Goal: Task Accomplishment & Management: Manage account settings

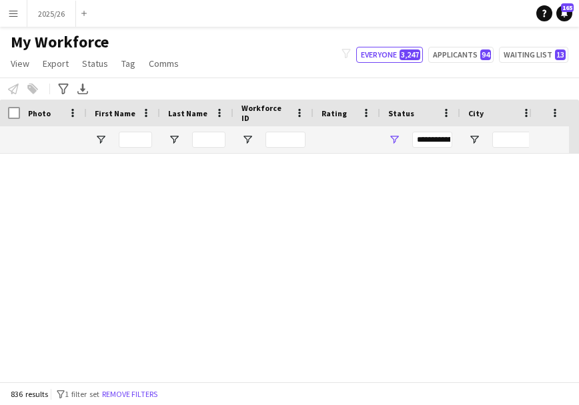
scroll to position [1557, 0]
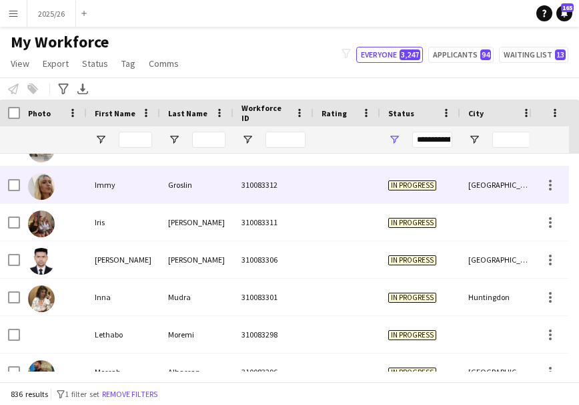
click at [397, 198] on div "In progress" at bounding box center [420, 184] width 80 height 37
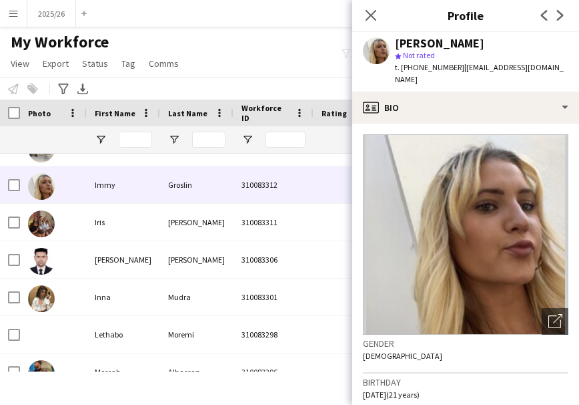
click at [430, 123] on app-crew-profile-bio "Open photos pop-in Gender [DEMOGRAPHIC_DATA] Birthday [DEMOGRAPHIC_DATA] (21 ye…" at bounding box center [465, 263] width 227 height 281
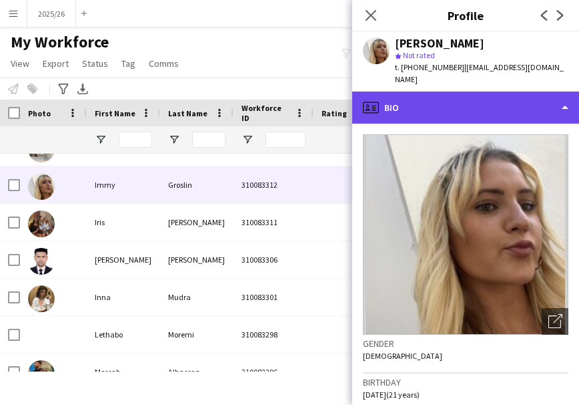
click at [430, 106] on div "profile Bio" at bounding box center [465, 107] width 227 height 32
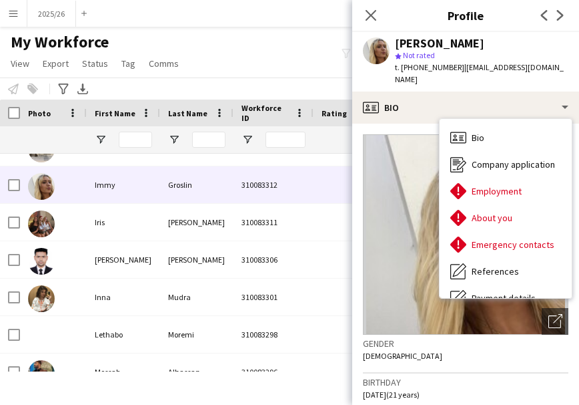
click at [453, 57] on div "star Not rated" at bounding box center [482, 55] width 174 height 12
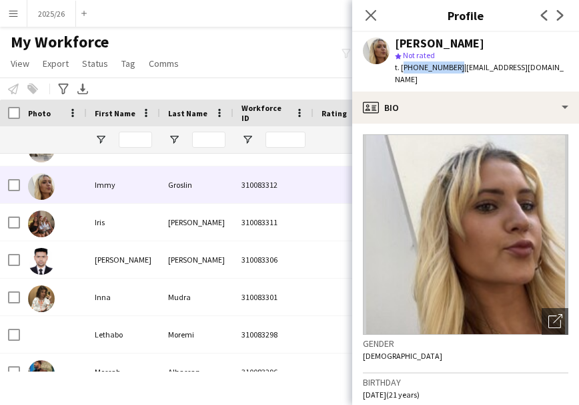
drag, startPoint x: 453, startPoint y: 63, endPoint x: 401, endPoint y: 65, distance: 51.5
click at [401, 65] on span "t. [PHONE_NUMBER]" at bounding box center [429, 67] width 69 height 10
copy span "[PHONE_NUMBER]"
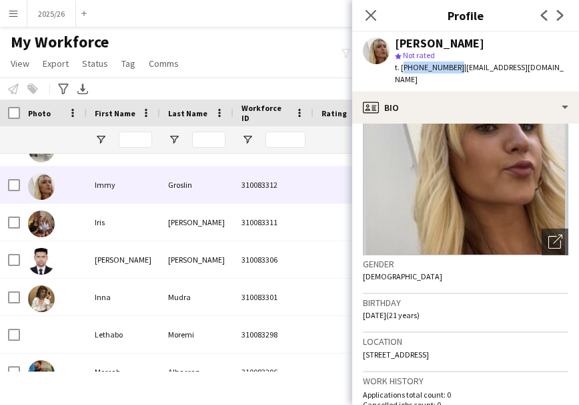
scroll to position [83, 0]
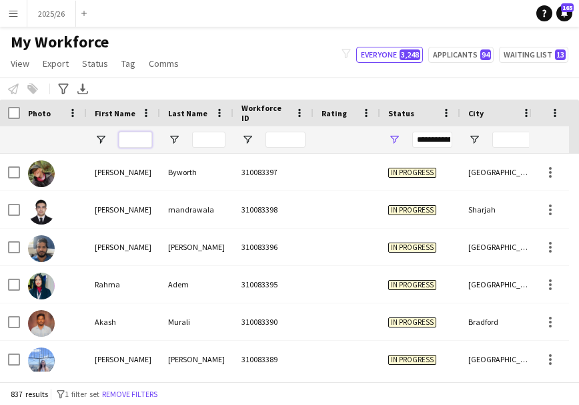
click at [137, 142] on input "First Name Filter Input" at bounding box center [135, 140] width 33 height 16
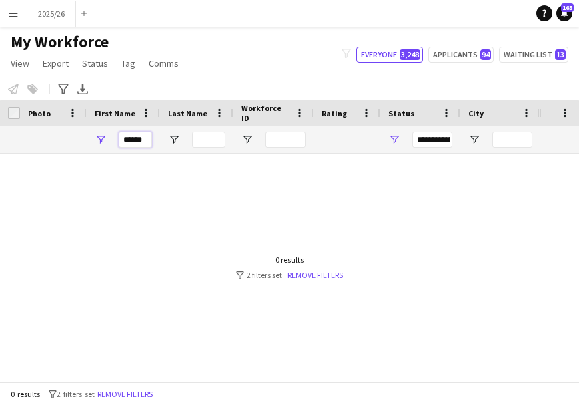
type input "******"
click at [388, 144] on span "Open Filter Menu" at bounding box center [394, 140] width 12 height 12
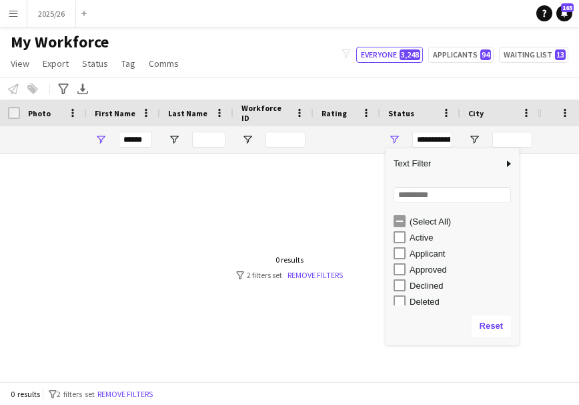
click at [425, 226] on div "(Select All)" at bounding box center [462, 221] width 105 height 10
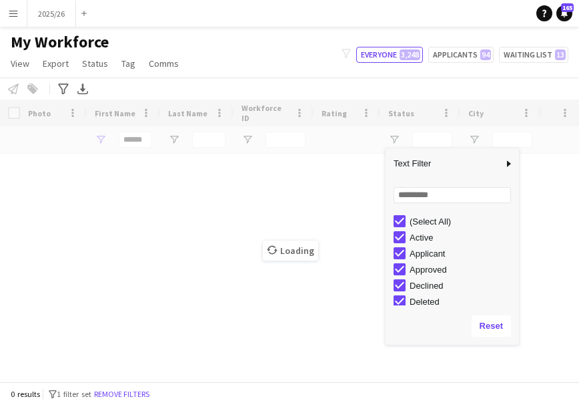
click at [378, 333] on div "Loading" at bounding box center [289, 240] width 579 height 282
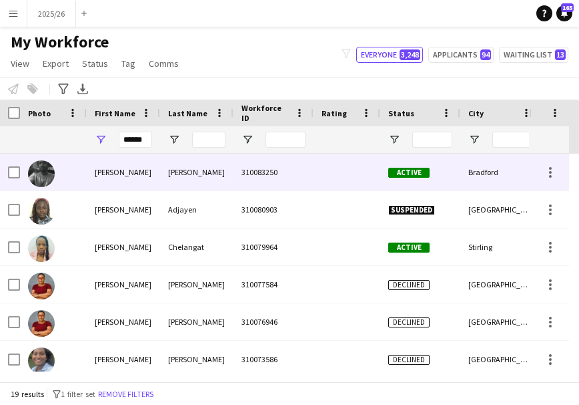
click at [349, 182] on div at bounding box center [347, 172] width 67 height 37
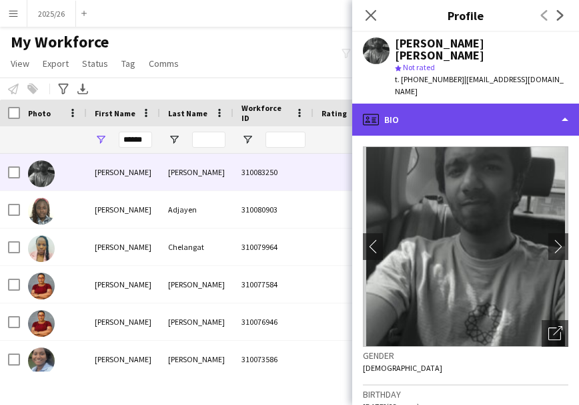
click at [504, 115] on div "profile Bio" at bounding box center [465, 119] width 227 height 32
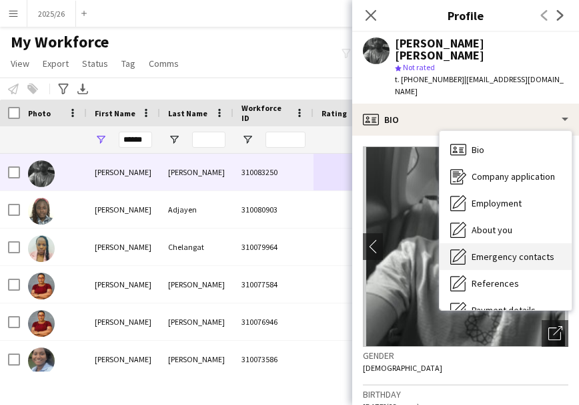
click at [564, 254] on div "Emergency contacts Emergency contacts" at bounding box center [506, 256] width 132 height 27
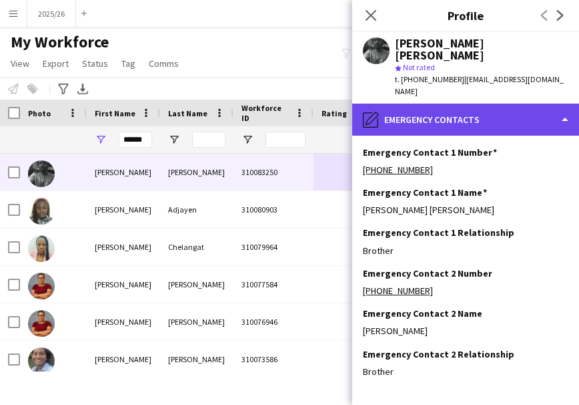
click at [487, 112] on div "pencil4 Emergency contacts" at bounding box center [465, 119] width 227 height 32
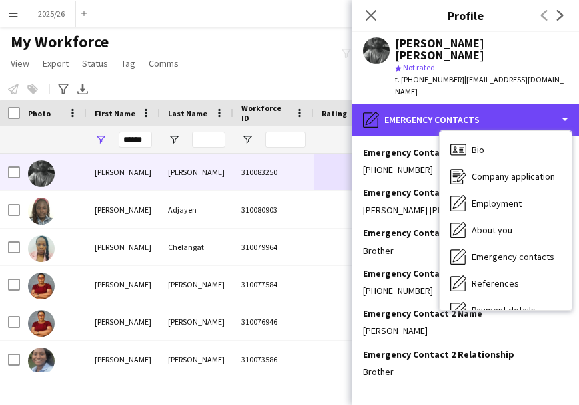
scroll to position [152, 0]
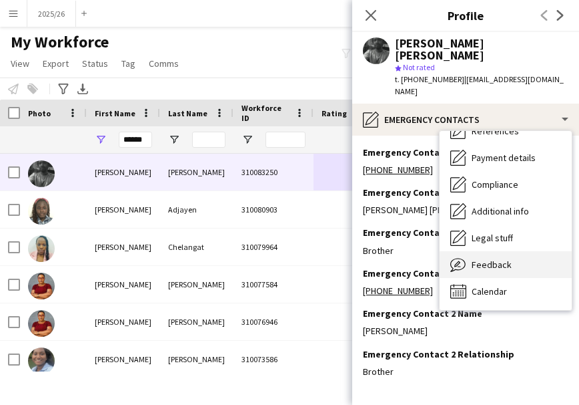
click at [514, 258] on div "Feedback Feedback" at bounding box center [506, 264] width 132 height 27
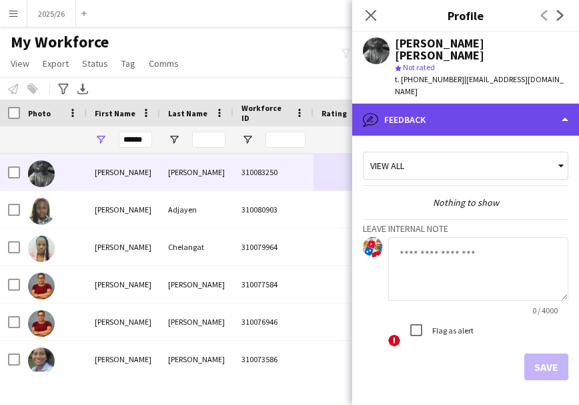
click at [490, 103] on div "bubble-pencil Feedback" at bounding box center [465, 119] width 227 height 32
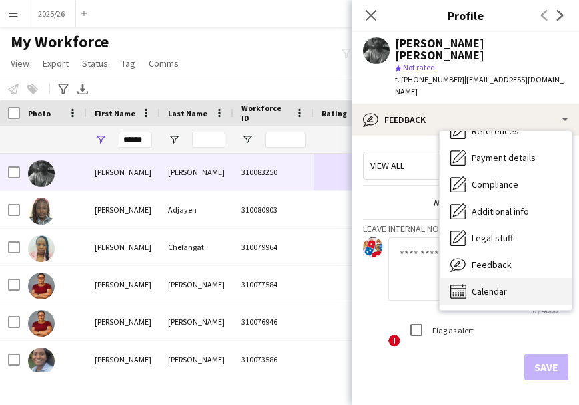
click at [523, 278] on div "Calendar Calendar" at bounding box center [506, 291] width 132 height 27
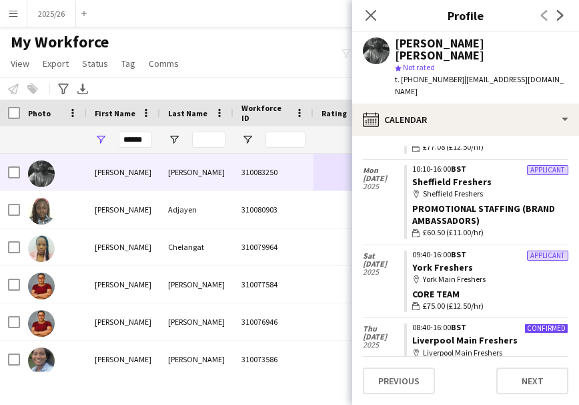
scroll to position [229, 0]
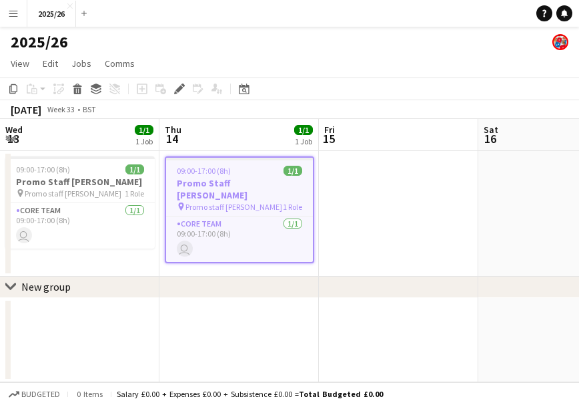
scroll to position [0, 459]
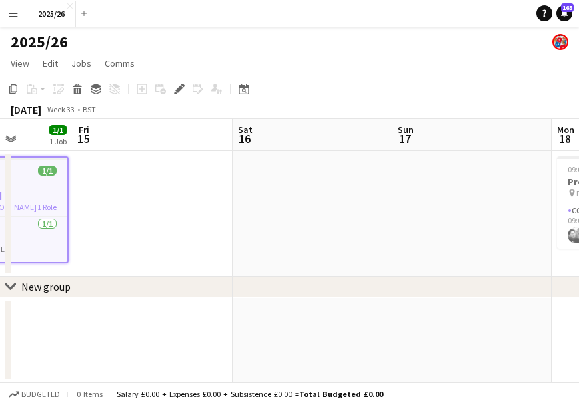
drag, startPoint x: 464, startPoint y: 243, endPoint x: 203, endPoint y: 254, distance: 261.2
click at [203, 254] on app-calendar-viewport "Mon 11 1/1 1 Job Tue 12 1/1 1 Job Wed 13 1/1 1 Job Thu 14 1/1 1 Job Fri 15 Sat …" at bounding box center [289, 250] width 579 height 263
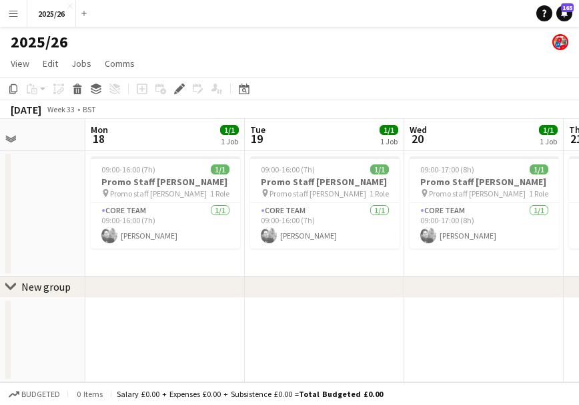
drag, startPoint x: 491, startPoint y: 267, endPoint x: 129, endPoint y: 256, distance: 362.6
click at [129, 256] on app-calendar-viewport "Thu 14 1/1 1 Job Fri 15 Sat 16 Sun 17 Mon 18 1/1 1 Job Tue 19 1/1 1 Job Wed 20 …" at bounding box center [289, 250] width 579 height 263
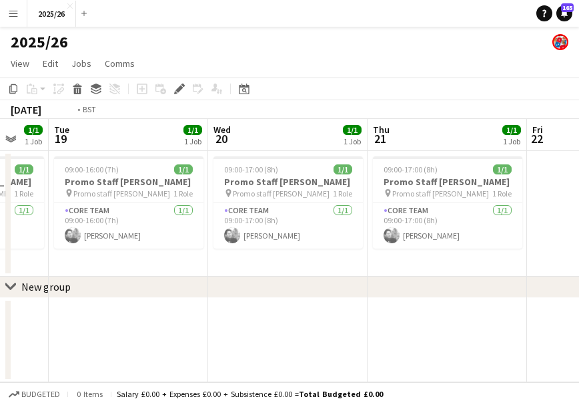
drag, startPoint x: 436, startPoint y: 238, endPoint x: 114, endPoint y: 206, distance: 323.3
click at [114, 206] on app-calendar-viewport "Fri 15 Sat 16 Sun 17 Mon 18 1/1 1 Job Tue 19 1/1 1 Job Wed 20 1/1 1 Job Thu 21 …" at bounding box center [289, 250] width 579 height 263
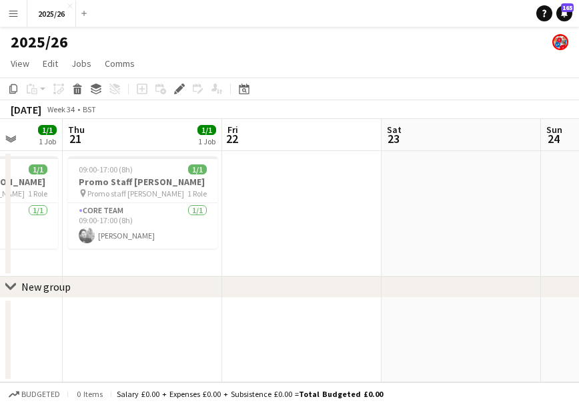
drag, startPoint x: 364, startPoint y: 213, endPoint x: 75, endPoint y: 215, distance: 289.0
click at [75, 215] on app-calendar-viewport "Sun 17 Mon 18 1/1 1 Job Tue 19 1/1 1 Job Wed 20 1/1 1 Job Thu 21 1/1 1 Job Fri …" at bounding box center [289, 250] width 579 height 263
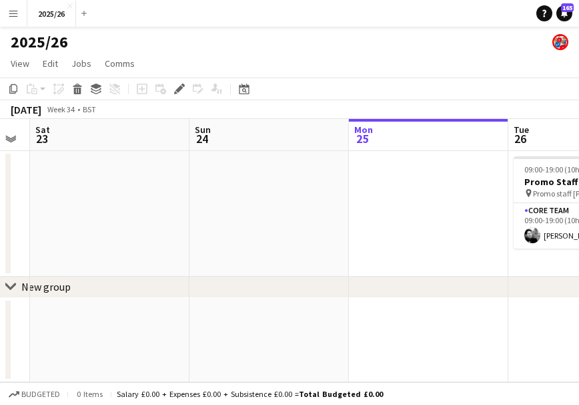
drag, startPoint x: 520, startPoint y: 237, endPoint x: 167, endPoint y: 221, distance: 353.5
click at [167, 221] on app-calendar-viewport "Wed 20 1/1 1 Job Thu 21 1/1 1 Job Fri 22 Sat 23 Sun 24 Mon 25 Tue 26 1/1 1 Job …" at bounding box center [289, 250] width 579 height 263
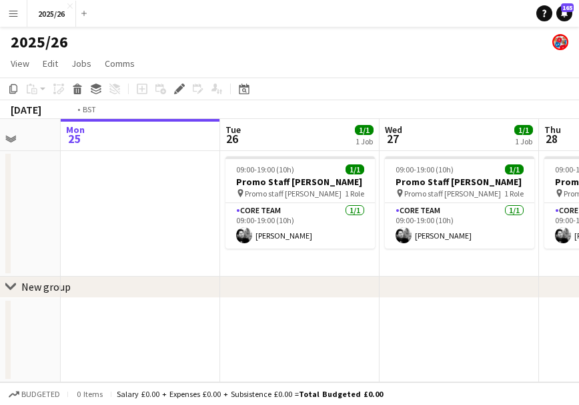
drag, startPoint x: 397, startPoint y: 218, endPoint x: 185, endPoint y: 192, distance: 213.9
click at [185, 192] on app-calendar-viewport "Thu 21 1/1 1 Job Fri 22 Sat 23 Sun 24 Mon 25 Tue 26 1/1 1 Job Wed 27 1/1 1 Job …" at bounding box center [289, 250] width 579 height 263
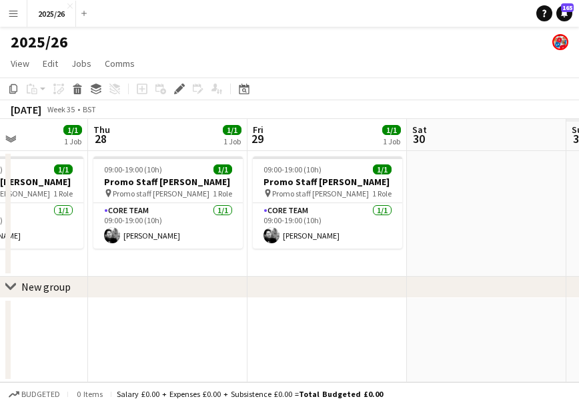
drag, startPoint x: 254, startPoint y: 238, endPoint x: 193, endPoint y: 246, distance: 61.2
click at [193, 246] on app-calendar-viewport "Sun 24 Mon 25 Tue 26 1/1 1 Job Wed 27 1/1 1 Job Thu 28 1/1 1 Job Fri 29 1/1 1 J…" at bounding box center [289, 250] width 579 height 263
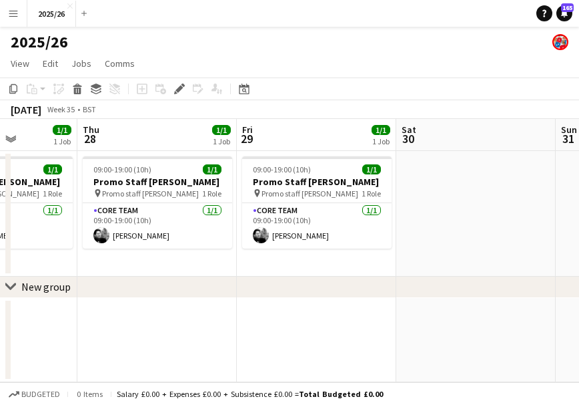
drag, startPoint x: 519, startPoint y: 246, endPoint x: 281, endPoint y: 244, distance: 237.6
click at [301, 253] on app-calendar-viewport "Sun 24 Mon 25 Tue 26 1/1 1 Job Wed 27 1/1 1 Job Thu 28 1/1 1 Job Fri 29 1/1 1 J…" at bounding box center [289, 250] width 579 height 263
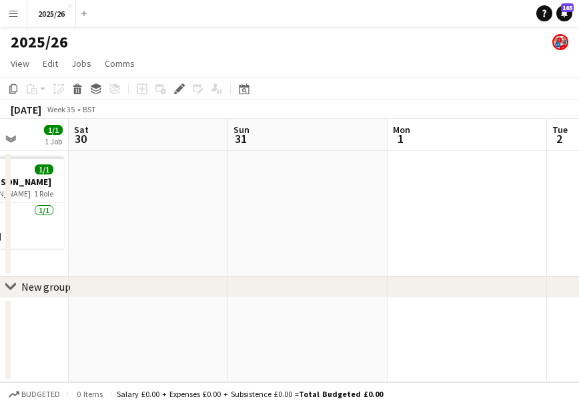
drag, startPoint x: 446, startPoint y: 230, endPoint x: 165, endPoint y: 230, distance: 281.0
click at [165, 230] on app-calendar-viewport "Tue 26 1/1 1 Job Wed 27 1/1 1 Job Thu 28 1/1 1 Job Fri 29 1/1 1 Job Sat 30 Sun …" at bounding box center [289, 250] width 579 height 263
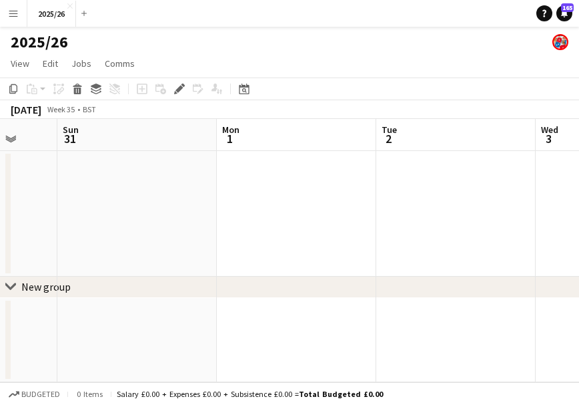
drag, startPoint x: 406, startPoint y: 230, endPoint x: 307, endPoint y: 228, distance: 98.8
click at [310, 232] on app-calendar-viewport "Wed 27 1/1 1 Job Thu 28 1/1 1 Job Fri 29 1/1 1 Job Sat 30 Sun 31 Mon 1 Tue 2 We…" at bounding box center [289, 250] width 579 height 263
drag, startPoint x: 516, startPoint y: 248, endPoint x: 385, endPoint y: 254, distance: 131.0
click at [386, 255] on app-calendar-viewport "Sat 30 Sun 31 Mon 1 Tue 2 Wed 3 Thu 4 Fri 5 Sat 6 Sun 7" at bounding box center [289, 250] width 579 height 263
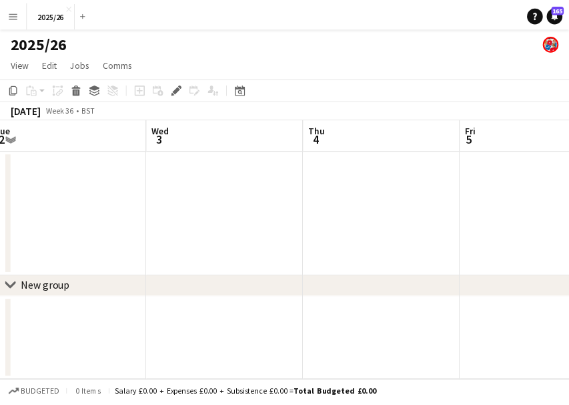
scroll to position [0, 508]
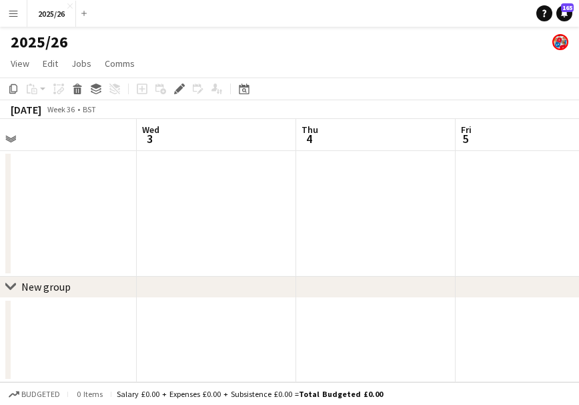
drag, startPoint x: 575, startPoint y: 208, endPoint x: 397, endPoint y: 238, distance: 180.7
click at [397, 238] on app-calendar-viewport "Sat 30 Sun 31 Mon 1 Tue 2 Wed 3 Thu 4 Fri 5 Sat 6 Sun 7" at bounding box center [289, 250] width 579 height 263
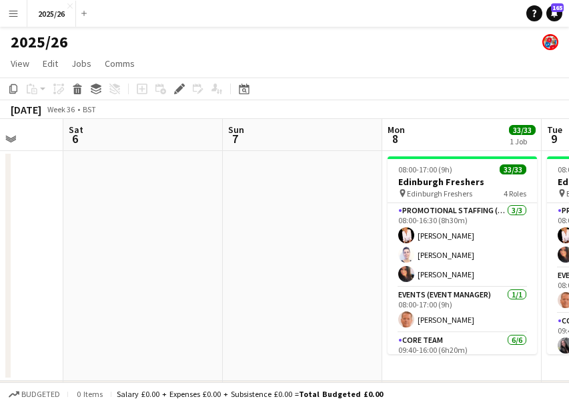
drag, startPoint x: 507, startPoint y: 201, endPoint x: 123, endPoint y: 228, distance: 385.5
click at [121, 228] on app-calendar-viewport "Wed 3 Thu 4 Fri 5 Sat 6 Sun 7 Mon 8 33/33 1 Job Tue 9 30/30 1 Job Wed 10 Thu 11…" at bounding box center [284, 280] width 569 height 323
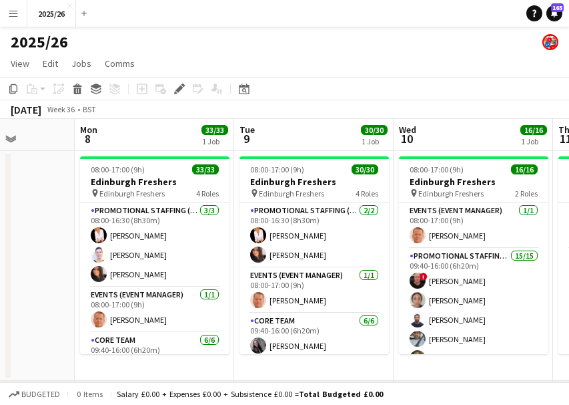
drag, startPoint x: 368, startPoint y: 281, endPoint x: 60, endPoint y: 274, distance: 307.8
click at [60, 274] on app-calendar-viewport "Thu 4 Fri 5 Sat 6 Sun 7 Mon 8 33/33 1 Job Tue 9 30/30 1 Job Wed 10 16/16 1 Job …" at bounding box center [284, 280] width 569 height 323
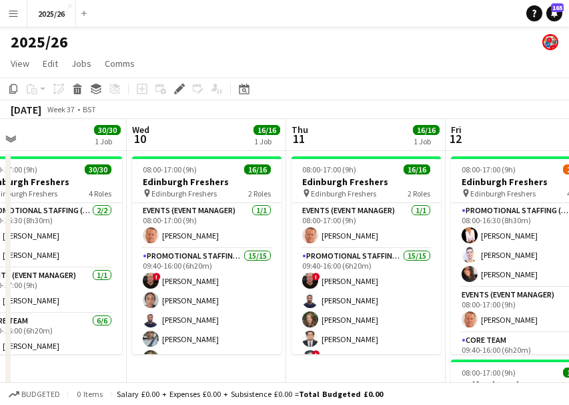
drag, startPoint x: 250, startPoint y: 266, endPoint x: 39, endPoint y: 251, distance: 210.8
click at [34, 255] on app-calendar-viewport "Sat 6 Sun 7 Mon 8 33/33 1 Job Tue 9 30/30 1 Job Wed 10 16/16 1 Job Thu 11 16/16…" at bounding box center [284, 382] width 569 height 526
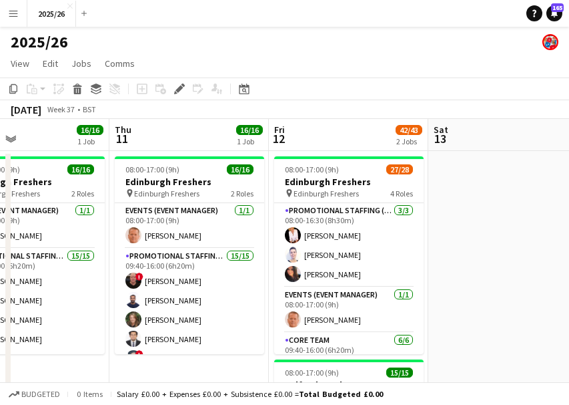
drag, startPoint x: 161, startPoint y: 250, endPoint x: 121, endPoint y: 226, distance: 46.5
click at [121, 226] on app-calendar-viewport "Sun 7 Mon 8 33/33 1 Job Tue 9 30/30 1 Job Wed 10 16/16 1 Job Thu 11 16/16 1 Job…" at bounding box center [284, 382] width 569 height 526
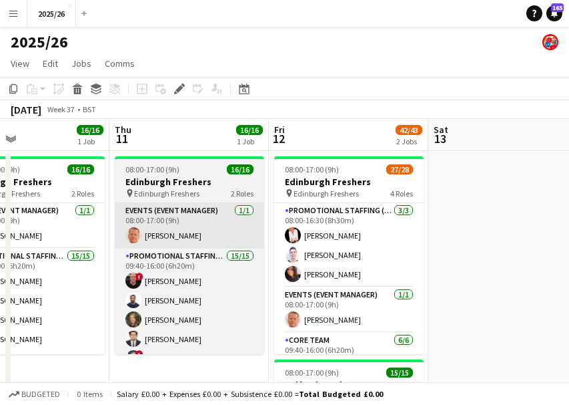
scroll to position [0, 527]
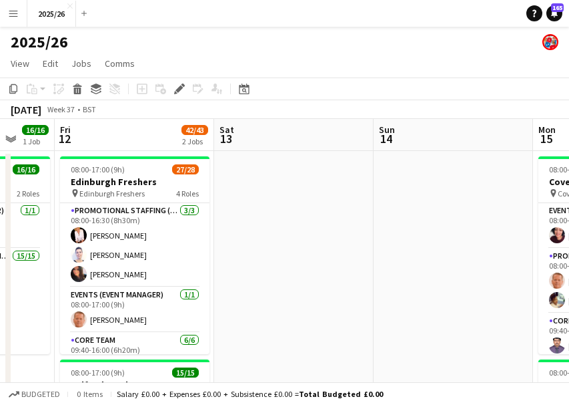
drag, startPoint x: 491, startPoint y: 242, endPoint x: 178, endPoint y: 222, distance: 313.0
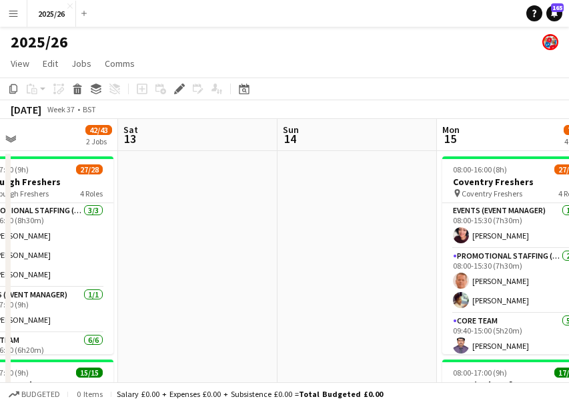
scroll to position [0, 457]
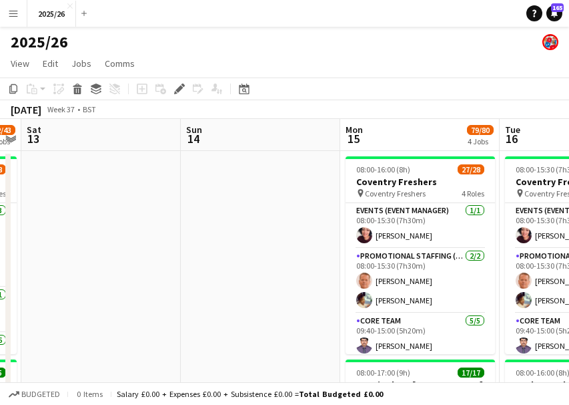
drag, startPoint x: 326, startPoint y: 271, endPoint x: 229, endPoint y: 254, distance: 98.3
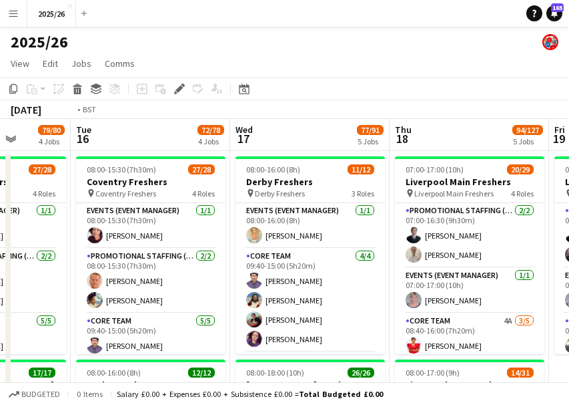
scroll to position [0, 496]
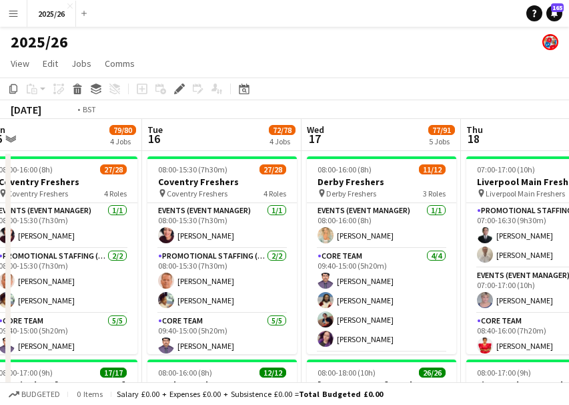
drag, startPoint x: 270, startPoint y: 258, endPoint x: 9, endPoint y: 258, distance: 261.0
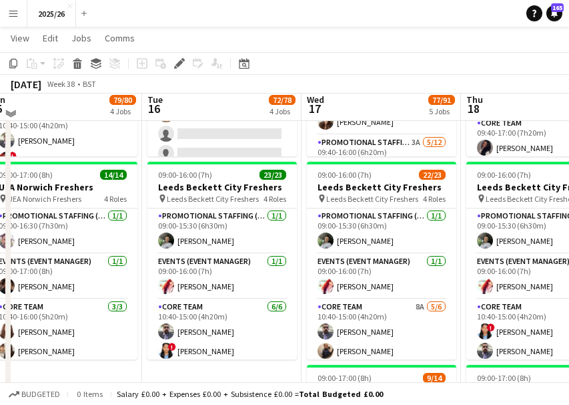
scroll to position [597, 0]
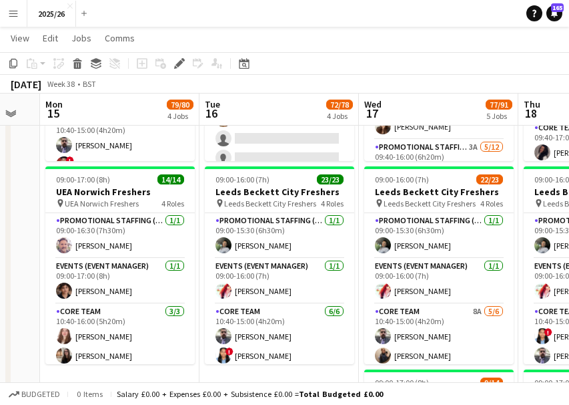
drag, startPoint x: 466, startPoint y: 257, endPoint x: 407, endPoint y: 250, distance: 59.9
click at [407, 250] on app-calendar-viewport "Fri 12 42/43 2 Jobs Sat 13 Sun 14 Mon 15 79/80 4 Jobs Tue 16 72/78 4 Jobs Wed 1…" at bounding box center [284, 55] width 569 height 1200
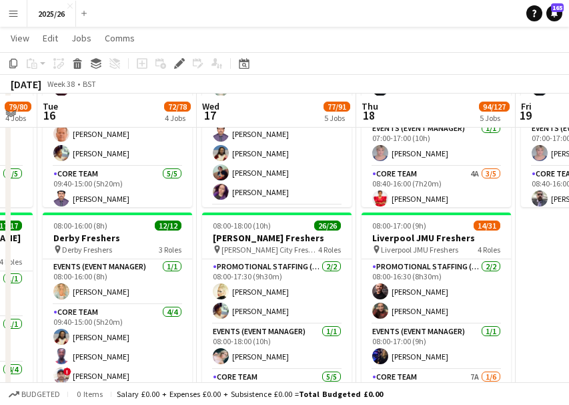
scroll to position [148, 0]
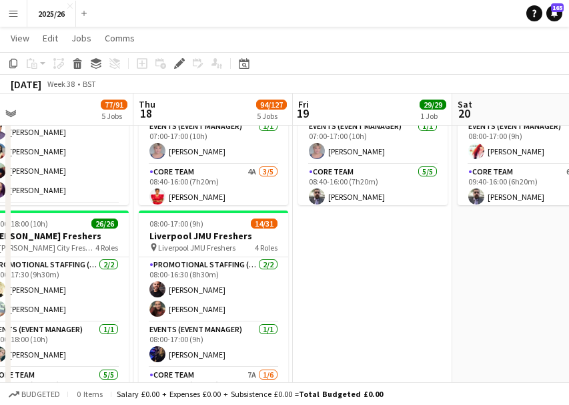
drag, startPoint x: 481, startPoint y: 208, endPoint x: 258, endPoint y: 203, distance: 222.3
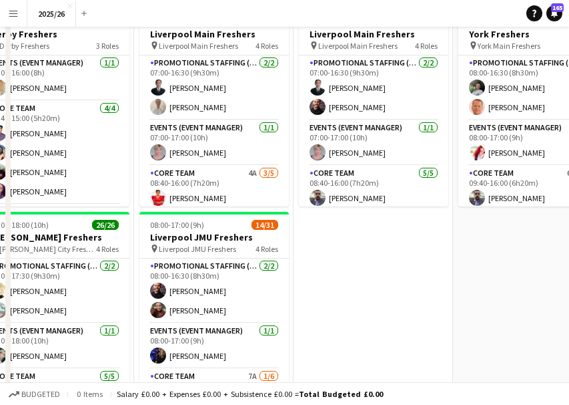
scroll to position [0, 0]
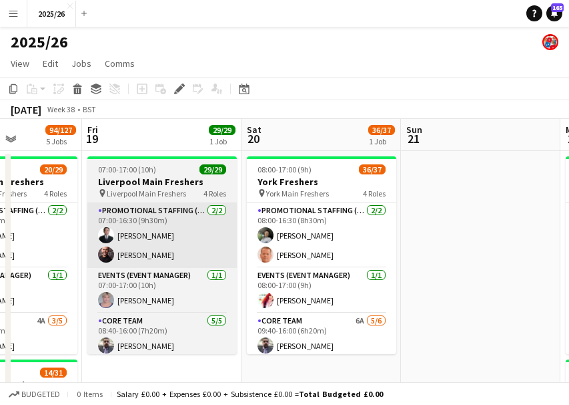
drag, startPoint x: 405, startPoint y: 261, endPoint x: 215, endPoint y: 259, distance: 189.6
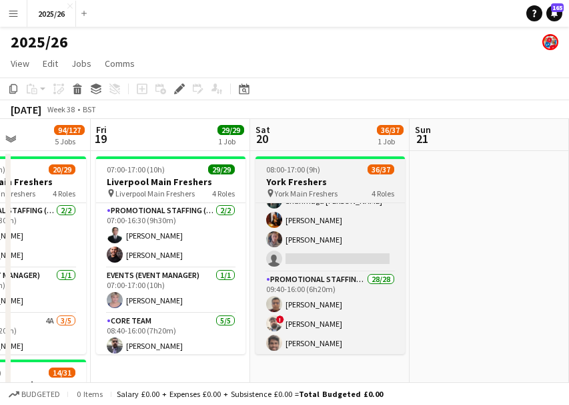
scroll to position [258, 0]
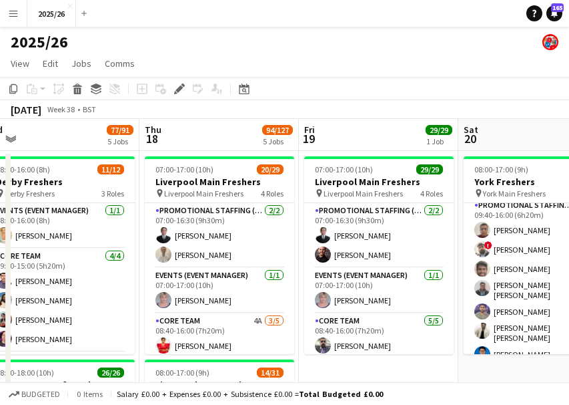
drag, startPoint x: 92, startPoint y: 238, endPoint x: 457, endPoint y: 273, distance: 366.1
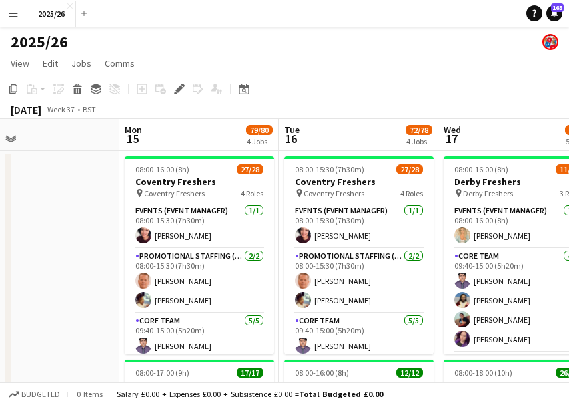
drag, startPoint x: 112, startPoint y: 267, endPoint x: 496, endPoint y: 299, distance: 385.2
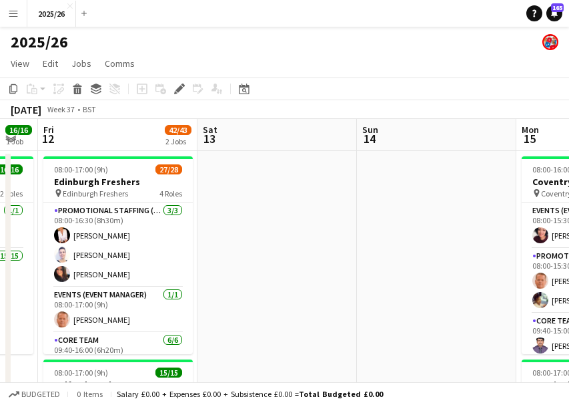
drag, startPoint x: 117, startPoint y: 261, endPoint x: 456, endPoint y: 231, distance: 340.4
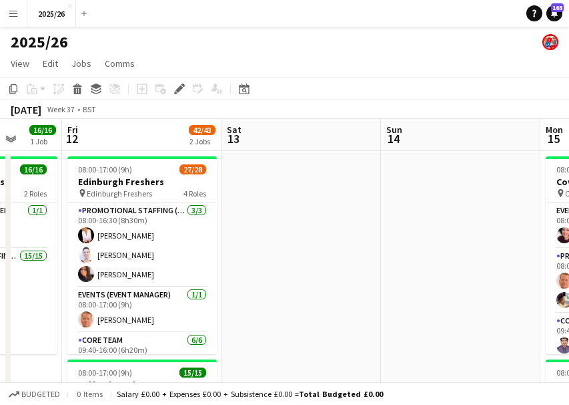
drag, startPoint x: 320, startPoint y: 240, endPoint x: 401, endPoint y: 242, distance: 80.8
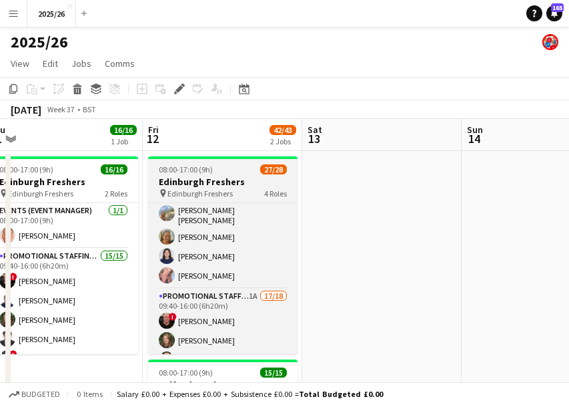
scroll to position [193, 0]
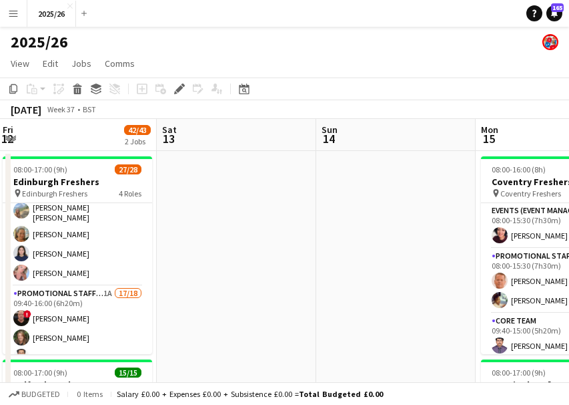
drag, startPoint x: 459, startPoint y: 222, endPoint x: 314, endPoint y: 276, distance: 154.8
drag, startPoint x: 380, startPoint y: 278, endPoint x: 125, endPoint y: 284, distance: 255.1
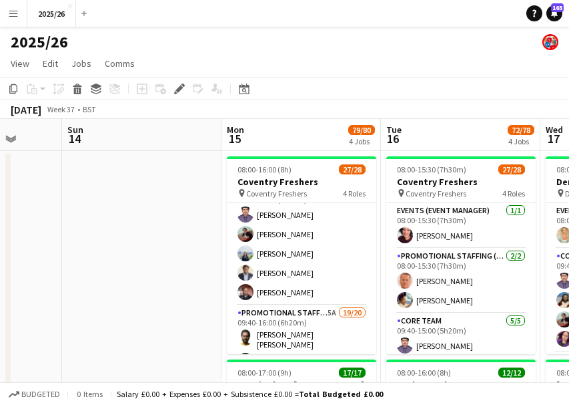
scroll to position [132, 0]
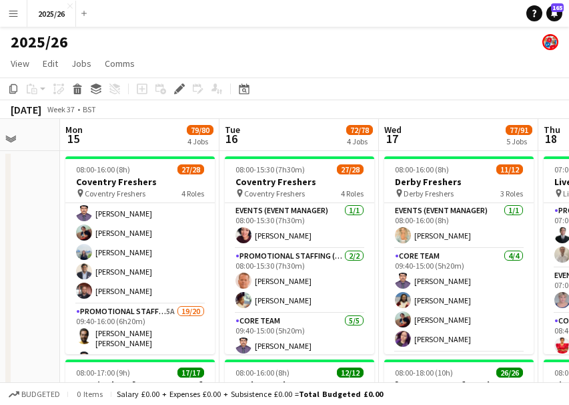
drag, startPoint x: 415, startPoint y: 260, endPoint x: 158, endPoint y: 225, distance: 259.4
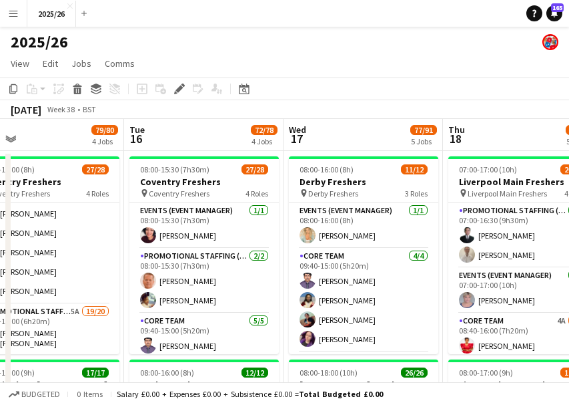
drag, startPoint x: 504, startPoint y: 239, endPoint x: 220, endPoint y: 218, distance: 285.1
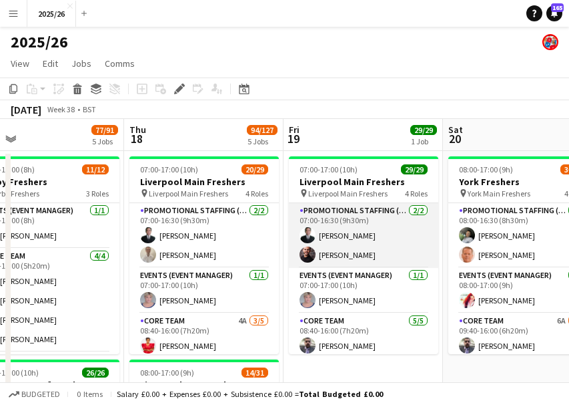
scroll to position [0, 479]
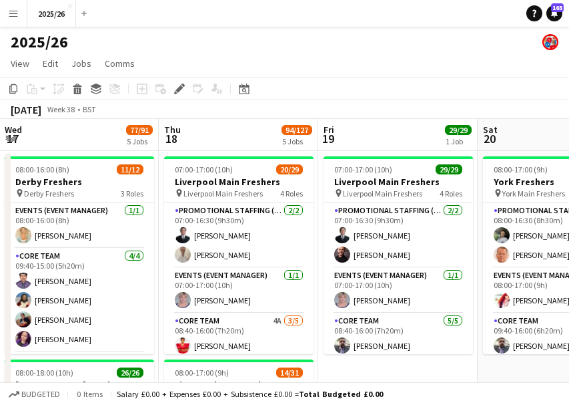
drag, startPoint x: 499, startPoint y: 250, endPoint x: 413, endPoint y: 229, distance: 89.4
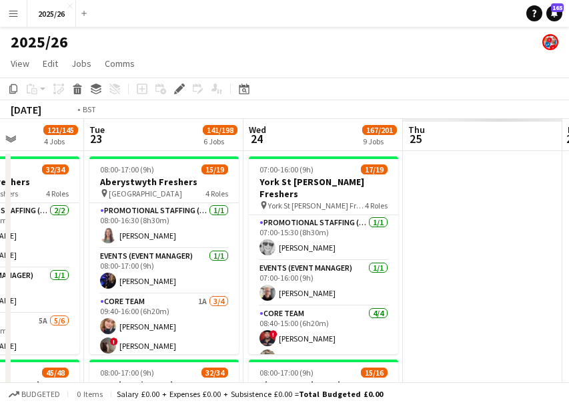
drag, startPoint x: 413, startPoint y: 229, endPoint x: 248, endPoint y: 185, distance: 170.0
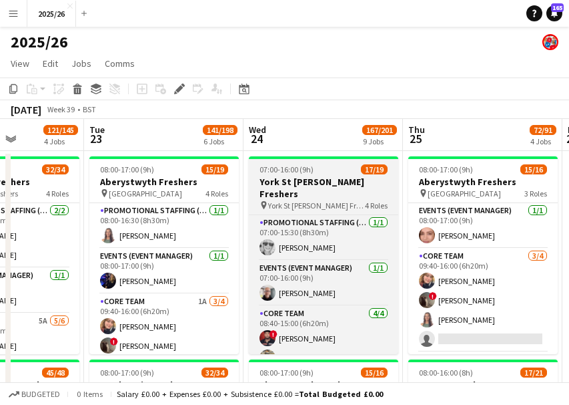
scroll to position [0, 544]
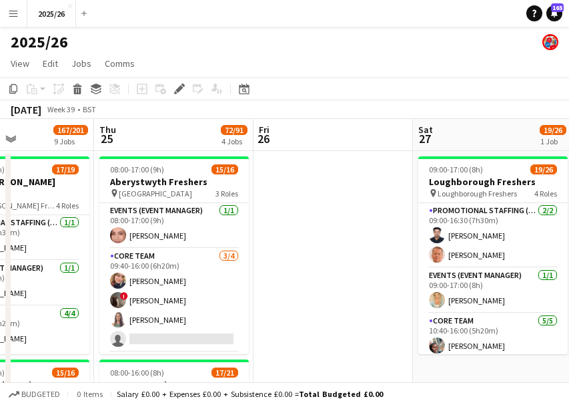
drag, startPoint x: 441, startPoint y: 225, endPoint x: 293, endPoint y: 238, distance: 148.1
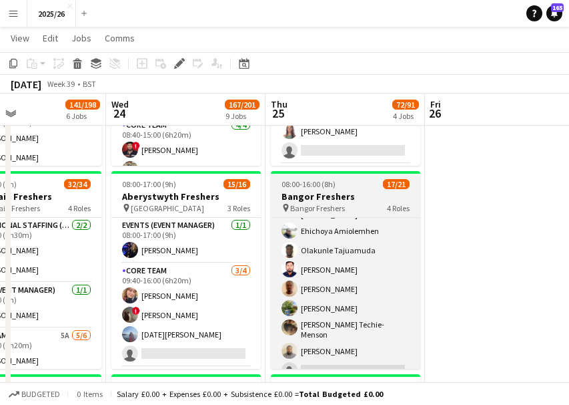
scroll to position [360, 0]
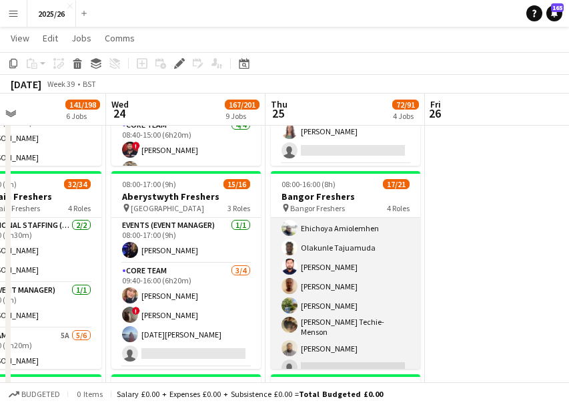
click at [357, 354] on app-card-role "Promotional Staffing (Brand Ambassadors) 13/14 09:40-15:00 (5h20m) Folakemi Aru…" at bounding box center [346, 227] width 150 height 305
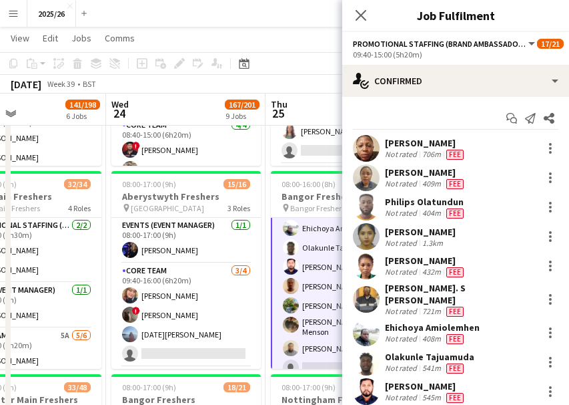
scroll to position [178, 0]
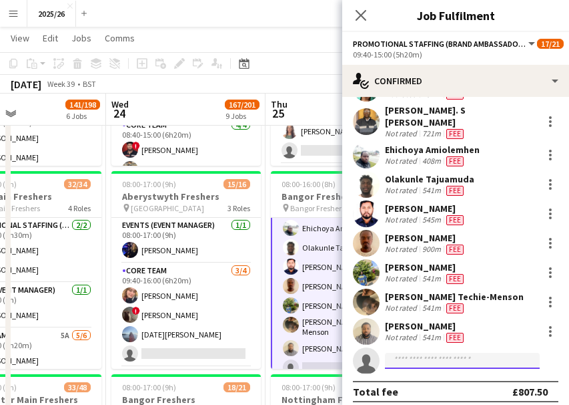
click at [440, 352] on input at bounding box center [462, 360] width 155 height 16
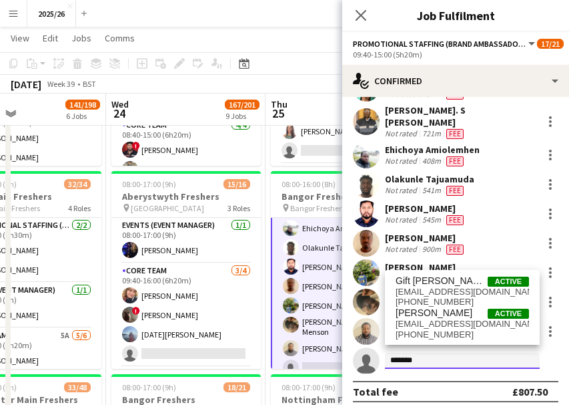
type input "*******"
click at [438, 340] on div "Gift Wangari Active giftcatesby@gmail.com +447538466414 LUCY Wangari Active wan…" at bounding box center [462, 307] width 155 height 75
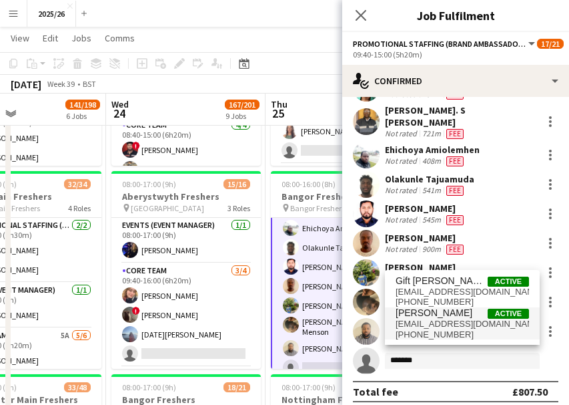
click at [435, 328] on span "wangari8422@gmail.com" at bounding box center [463, 323] width 134 height 11
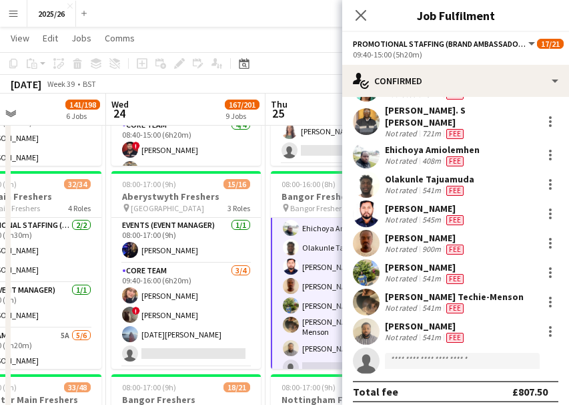
scroll to position [362, 0]
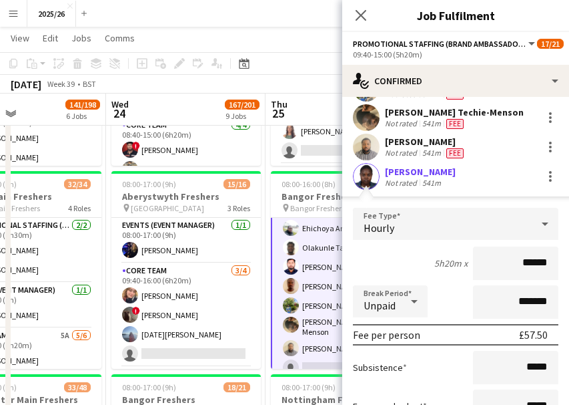
click at [524, 256] on input "******" at bounding box center [515, 262] width 85 height 33
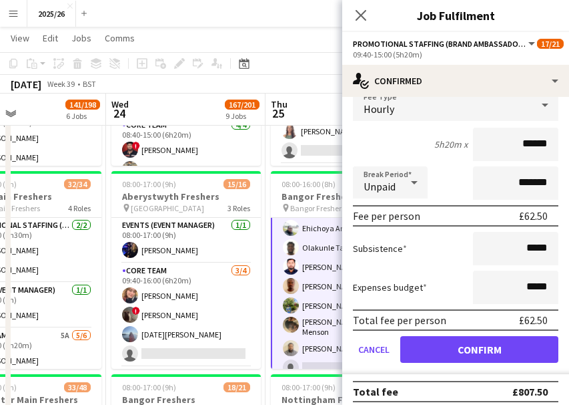
type input "******"
click at [505, 320] on div "Total fee per person £62.50" at bounding box center [456, 319] width 206 height 21
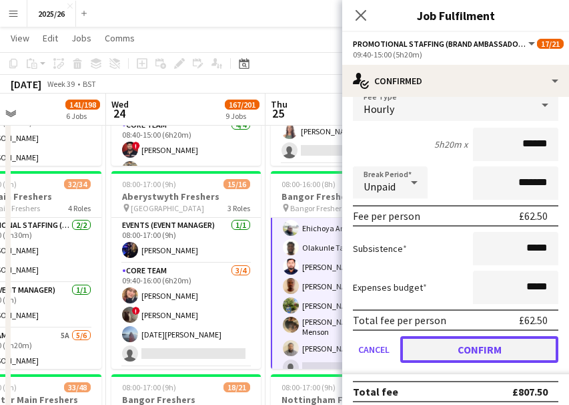
click at [528, 336] on button "Confirm" at bounding box center [480, 349] width 158 height 27
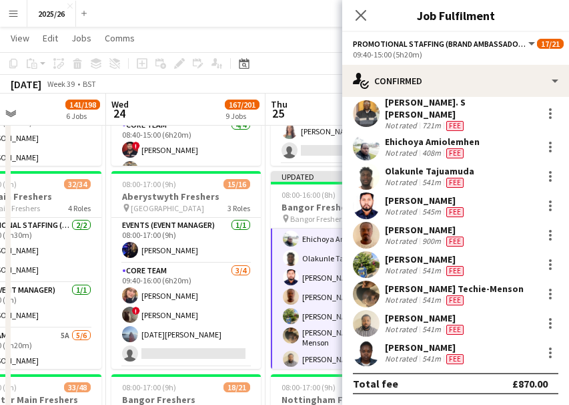
scroll to position [178, 0]
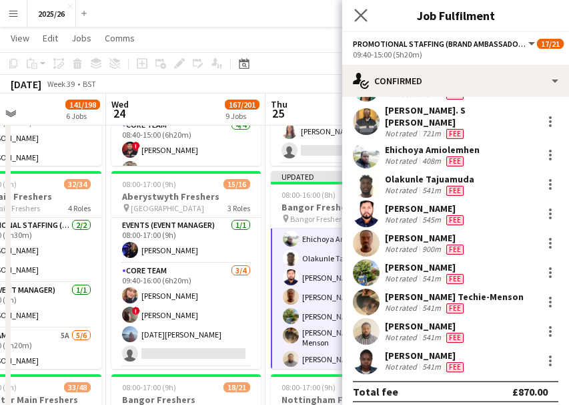
click at [362, 8] on app-icon "Close pop-in" at bounding box center [361, 15] width 19 height 19
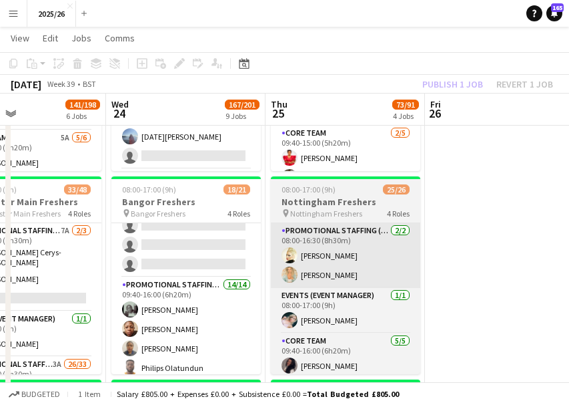
scroll to position [0, 0]
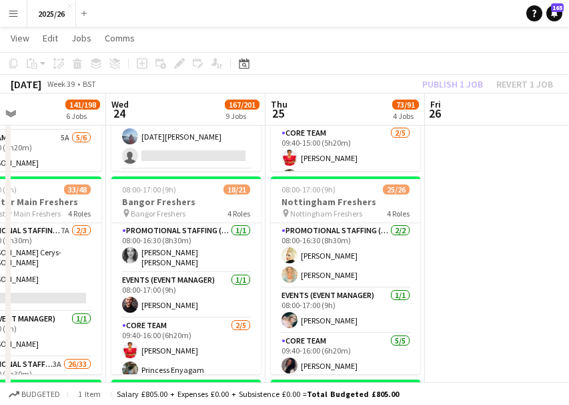
click at [460, 86] on div "Publish 1 job Revert 1 job" at bounding box center [488, 83] width 163 height 17
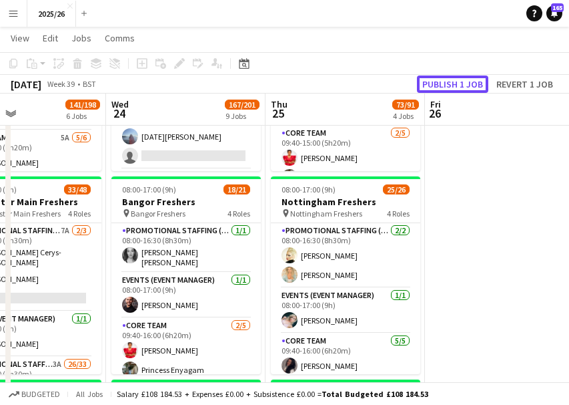
click at [460, 86] on button "Publish 1 job" at bounding box center [452, 83] width 71 height 17
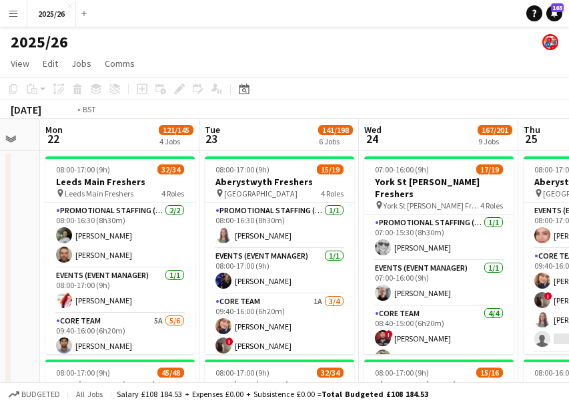
drag, startPoint x: 272, startPoint y: 232, endPoint x: 532, endPoint y: 268, distance: 262.2
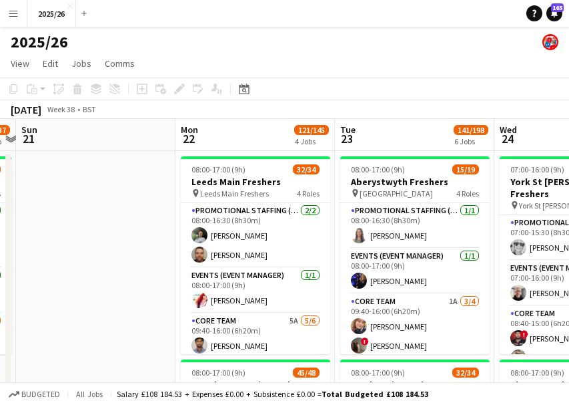
drag, startPoint x: 135, startPoint y: 261, endPoint x: 259, endPoint y: 307, distance: 132.4
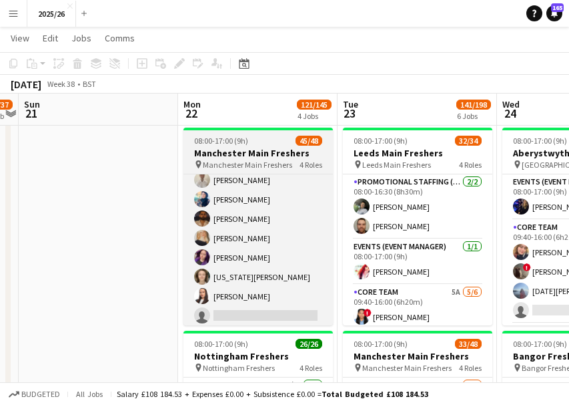
scroll to position [890, 0]
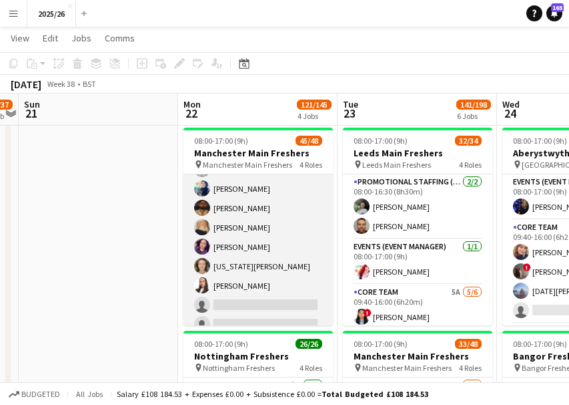
click at [262, 306] on app-card-role "Core Team 6A 9/11 09:40-16:00 (6h20m) Emad Emad Michael Nwadibie Adam Mather Am…" at bounding box center [259, 217] width 150 height 239
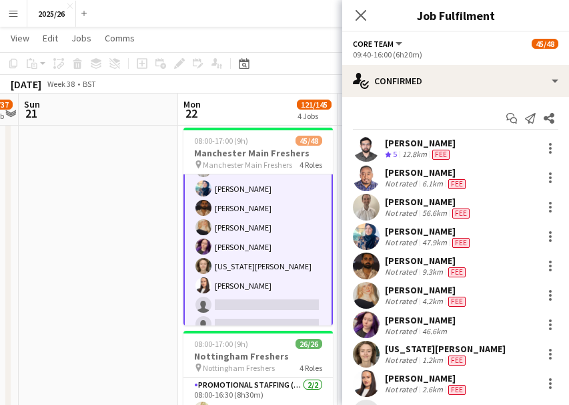
scroll to position [89, 0]
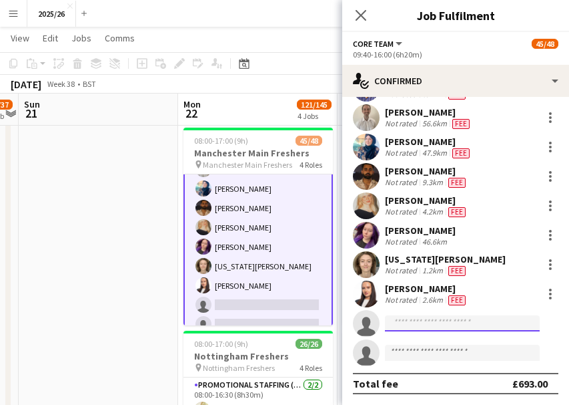
click at [415, 316] on input at bounding box center [462, 323] width 155 height 16
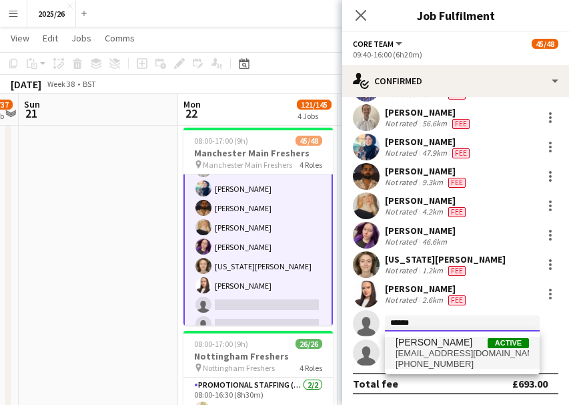
type input "******"
click at [453, 344] on span "Fathia Odebode" at bounding box center [434, 341] width 77 height 11
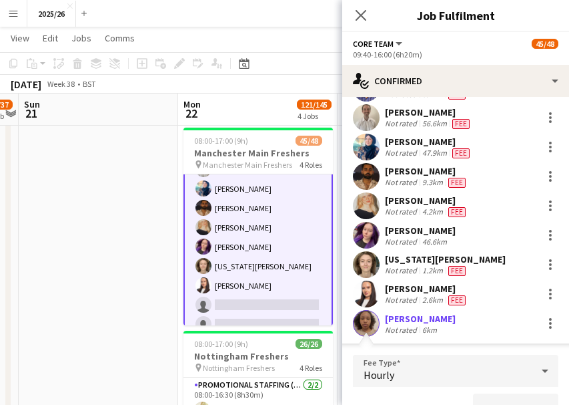
scroll to position [107, 0]
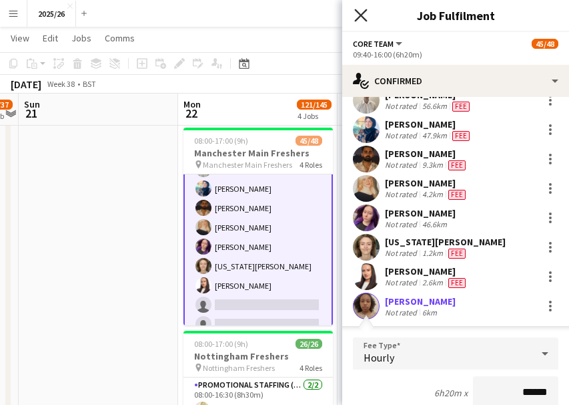
click at [356, 13] on icon "Close pop-in" at bounding box center [360, 15] width 13 height 13
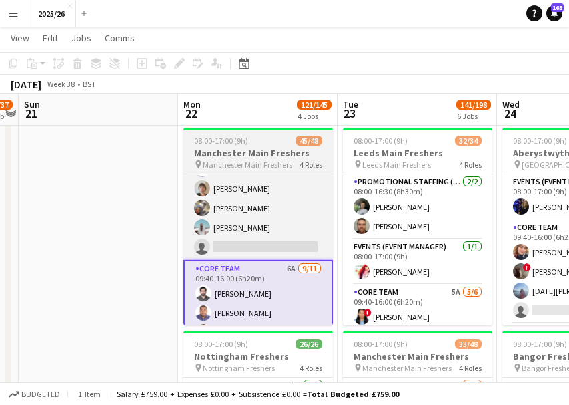
scroll to position [625, 0]
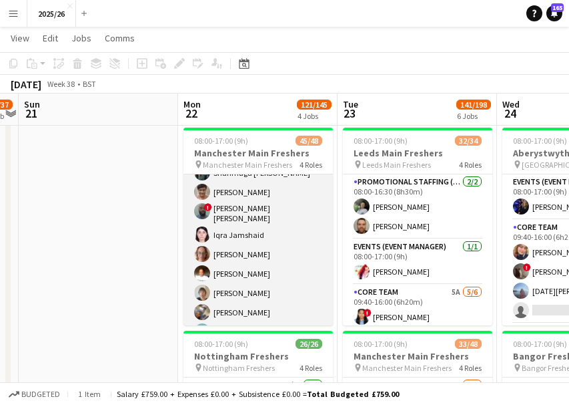
click at [287, 292] on app-card-role "Promotional Staffing (Brand Ambassadors) 3A 32/33 09:30-16:00 (6h30m) Shayanya …" at bounding box center [259, 23] width 150 height 681
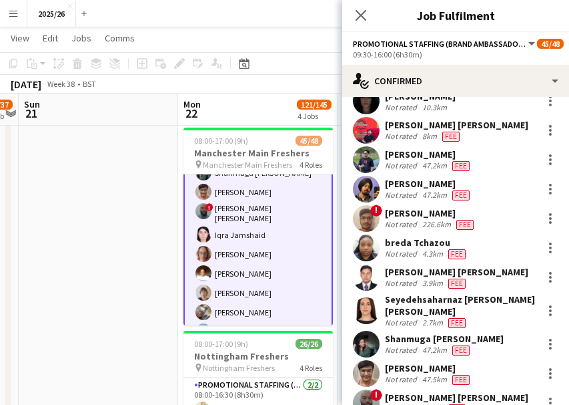
scroll to position [736, 0]
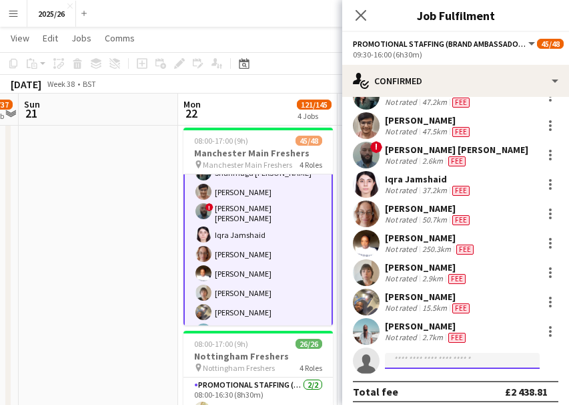
click at [409, 354] on input at bounding box center [462, 360] width 155 height 16
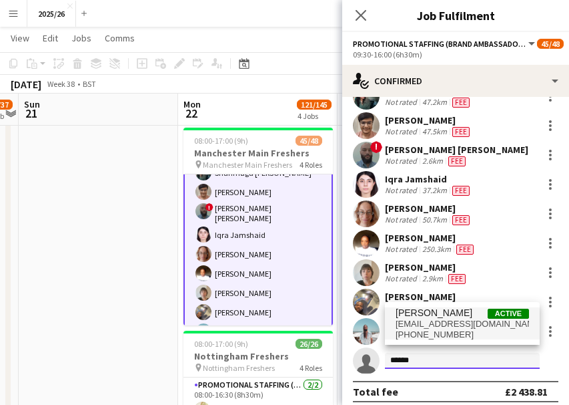
type input "******"
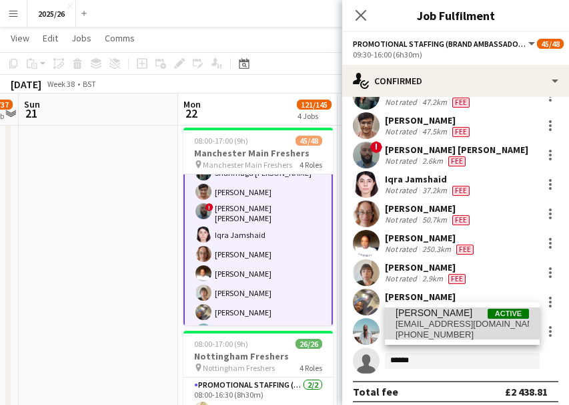
click at [427, 316] on span "Fathia Odebode" at bounding box center [434, 312] width 77 height 11
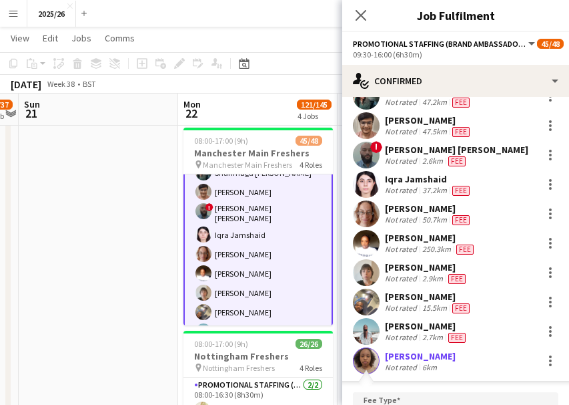
scroll to position [920, 0]
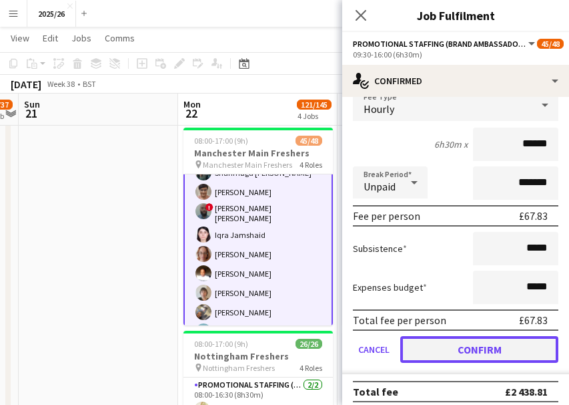
click at [470, 342] on button "Confirm" at bounding box center [480, 349] width 158 height 27
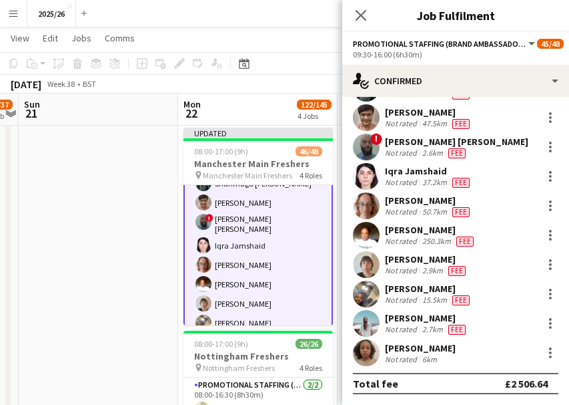
scroll to position [736, 0]
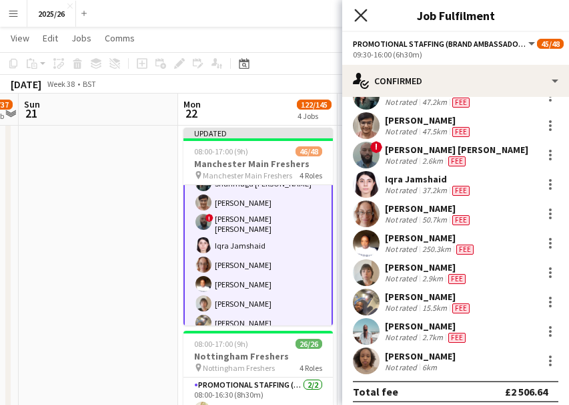
click at [362, 11] on icon "Close pop-in" at bounding box center [360, 15] width 13 height 13
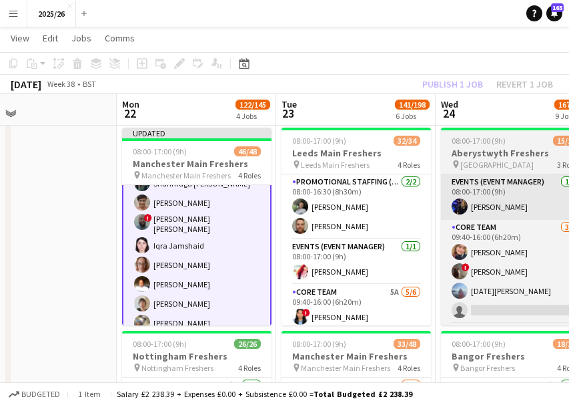
scroll to position [0, 429]
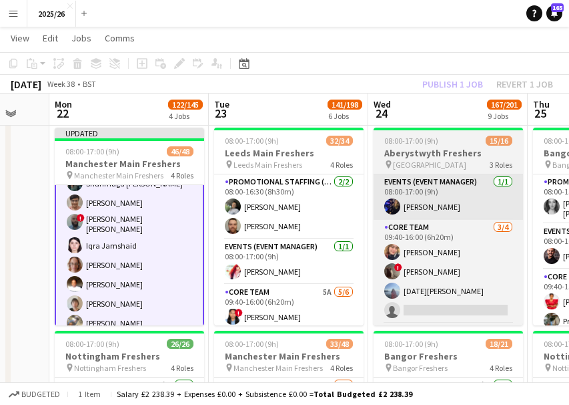
drag, startPoint x: 483, startPoint y: 180, endPoint x: 381, endPoint y: 185, distance: 101.6
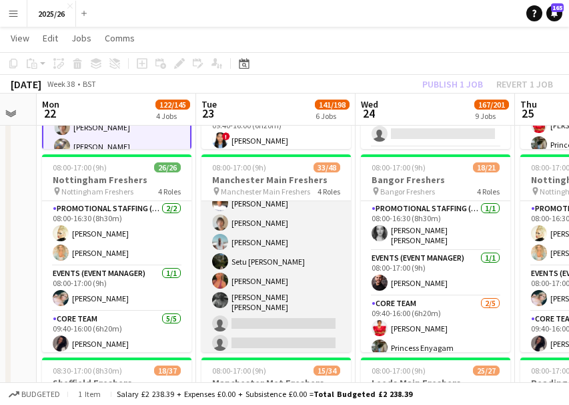
scroll to position [590, 0]
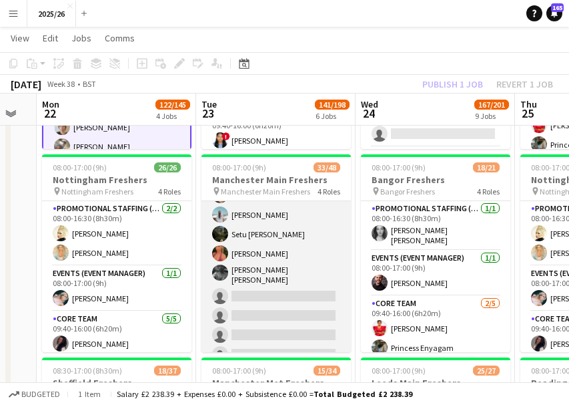
click at [298, 310] on app-card-role "Promotional Staffing (Brand Ambassadors) 3A 26/33 09:30-16:00 (6h30m) Shayanya …" at bounding box center [277, 84] width 150 height 681
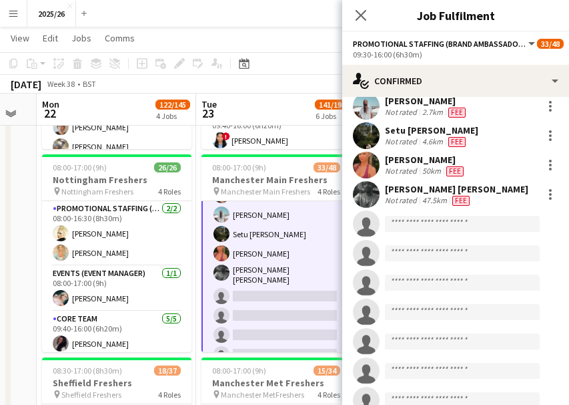
scroll to position [694, 0]
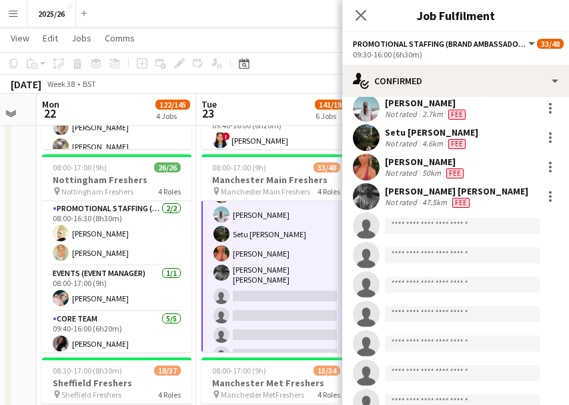
click at [463, 235] on app-invite-slot "single-neutral-actions" at bounding box center [455, 225] width 227 height 27
click at [455, 220] on input at bounding box center [462, 226] width 155 height 16
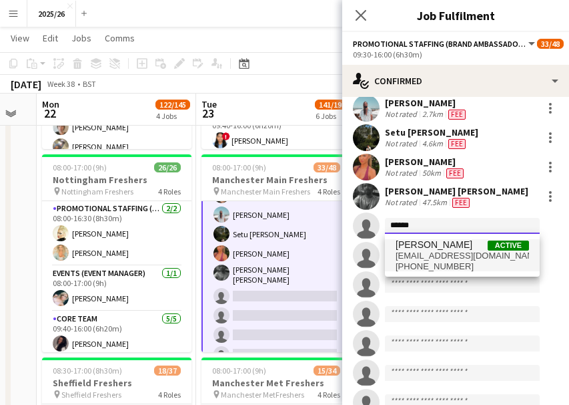
type input "******"
click at [453, 250] on span "fathiaodebode@gmail.com" at bounding box center [463, 255] width 134 height 11
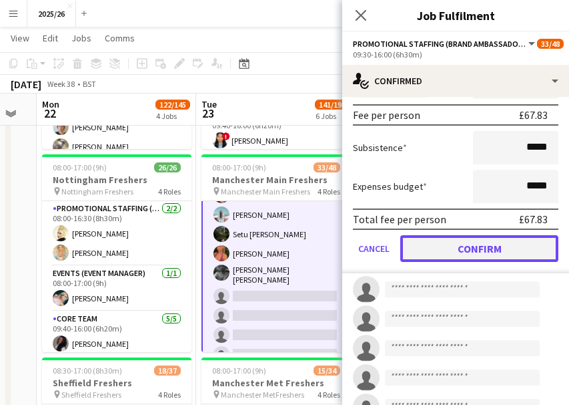
click at [453, 246] on button "Confirm" at bounding box center [480, 248] width 158 height 27
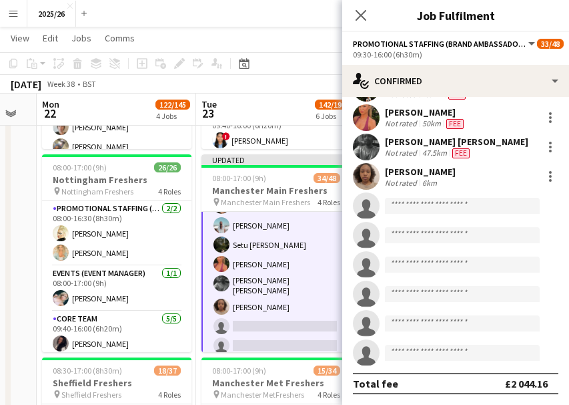
scroll to position [744, 0]
click at [356, 13] on icon "Close pop-in" at bounding box center [360, 15] width 13 height 13
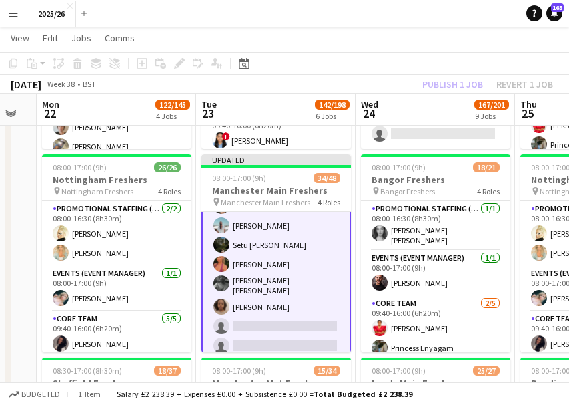
click at [428, 90] on div "Publish 1 job Revert 1 job" at bounding box center [488, 83] width 163 height 17
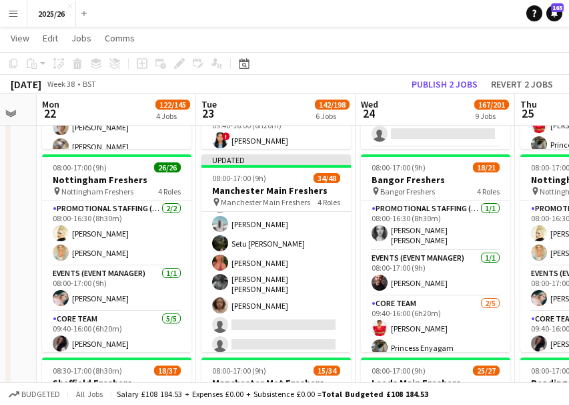
scroll to position [590, 0]
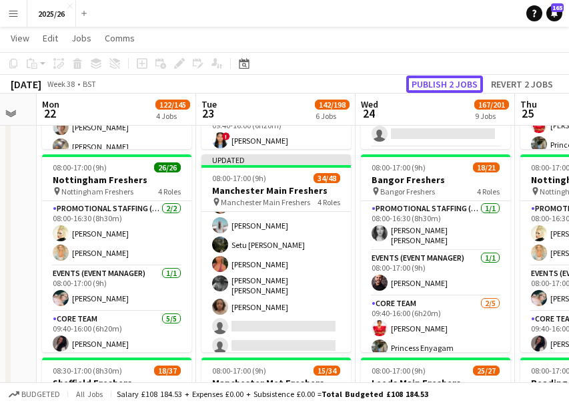
click at [428, 90] on button "Publish 2 jobs" at bounding box center [445, 83] width 77 height 17
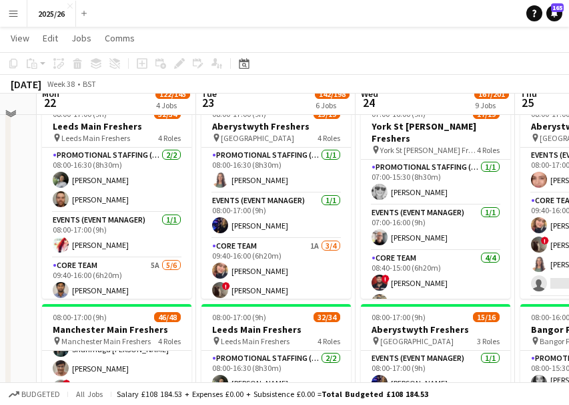
scroll to position [0, 0]
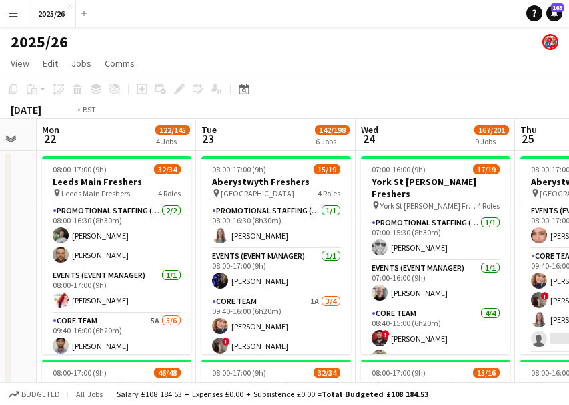
drag, startPoint x: 376, startPoint y: 138, endPoint x: 81, endPoint y: 134, distance: 294.4
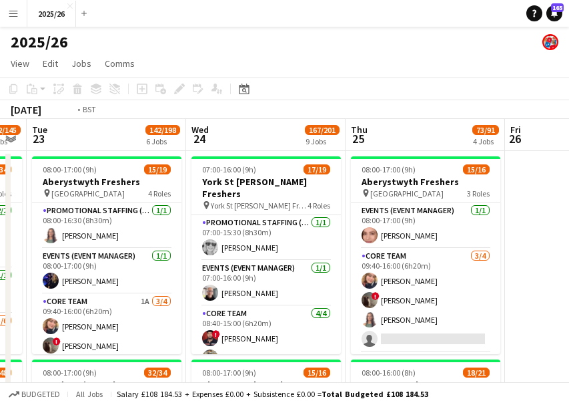
drag, startPoint x: 130, startPoint y: 233, endPoint x: 399, endPoint y: 280, distance: 273.0
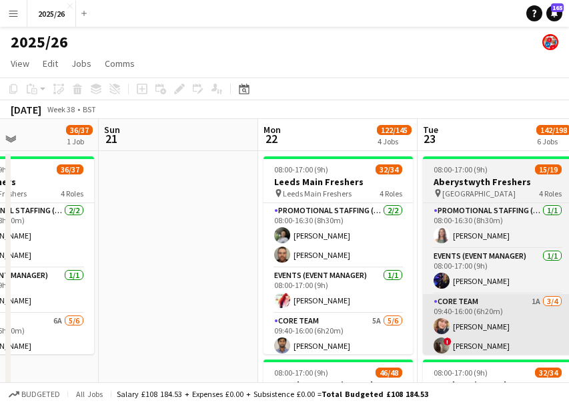
drag, startPoint x: 206, startPoint y: 275, endPoint x: 523, endPoint y: 336, distance: 322.2
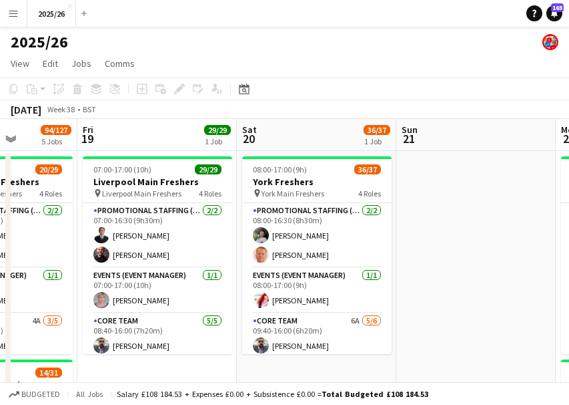
scroll to position [0, 330]
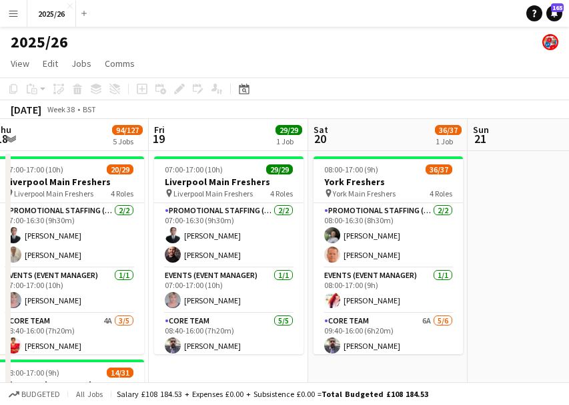
drag, startPoint x: 204, startPoint y: 304, endPoint x: 522, endPoint y: 296, distance: 318.5
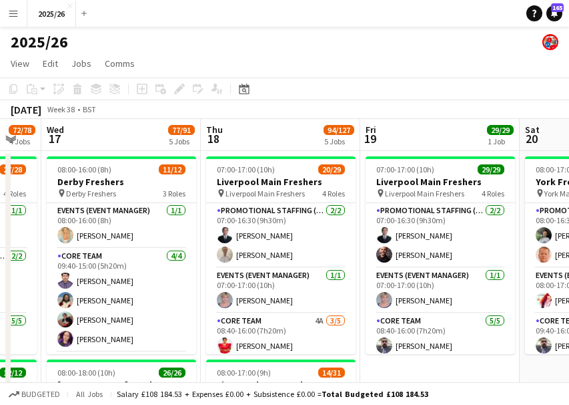
drag, startPoint x: 302, startPoint y: 263, endPoint x: 509, endPoint y: 288, distance: 208.5
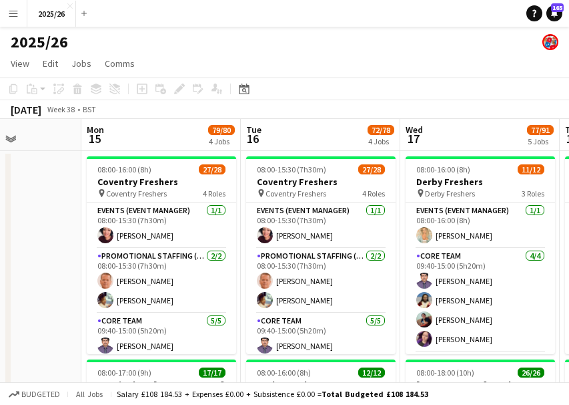
scroll to position [0, 397]
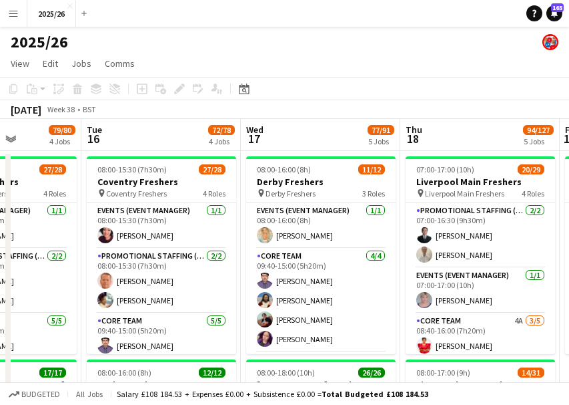
drag, startPoint x: 113, startPoint y: 286, endPoint x: 242, endPoint y: 290, distance: 128.2
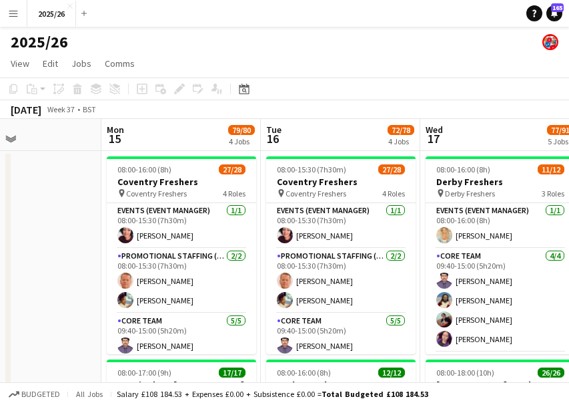
scroll to position [0, 308]
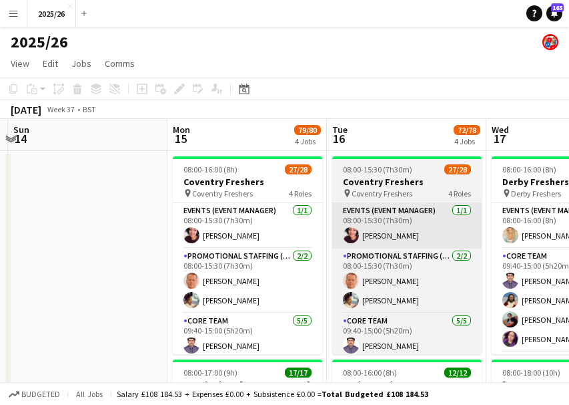
drag, startPoint x: 216, startPoint y: 204, endPoint x: 465, endPoint y: 240, distance: 252.3
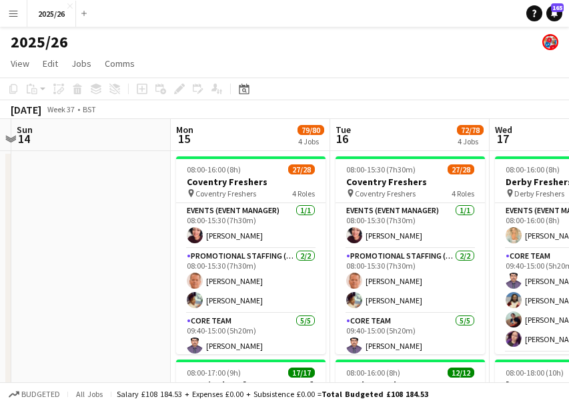
drag, startPoint x: 355, startPoint y: 247, endPoint x: 325, endPoint y: 242, distance: 30.4
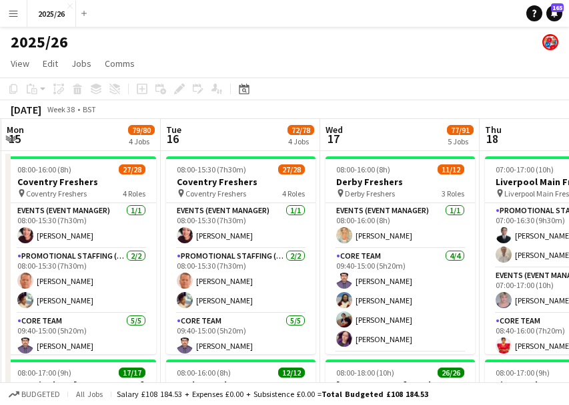
drag, startPoint x: 462, startPoint y: 220, endPoint x: 314, endPoint y: 199, distance: 149.6
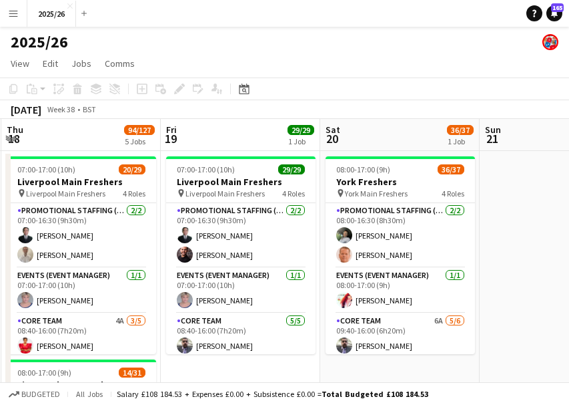
drag, startPoint x: 314, startPoint y: 199, endPoint x: 348, endPoint y: 254, distance: 64.5
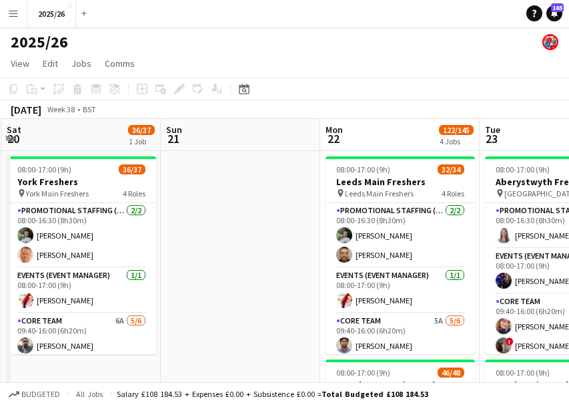
drag, startPoint x: 249, startPoint y: 246, endPoint x: 69, endPoint y: 239, distance: 180.4
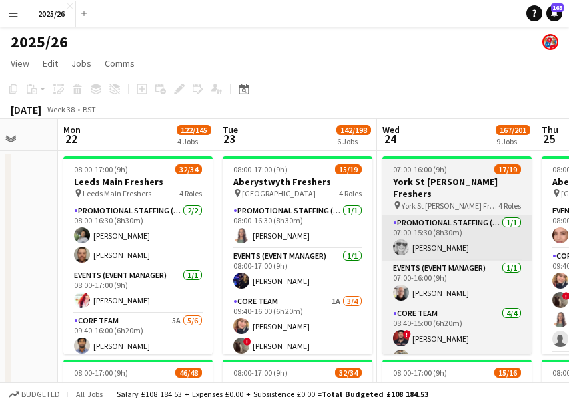
scroll to position [0, 473]
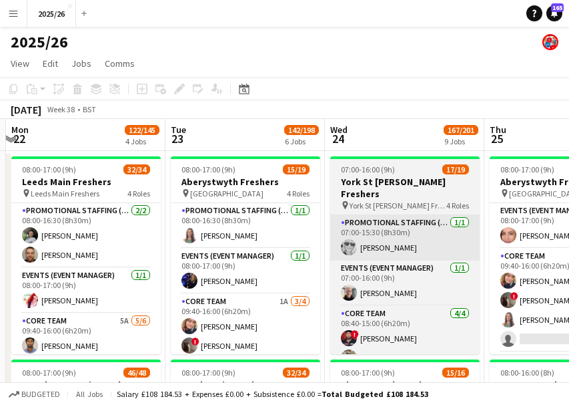
drag, startPoint x: 435, startPoint y: 246, endPoint x: 383, endPoint y: 246, distance: 51.4
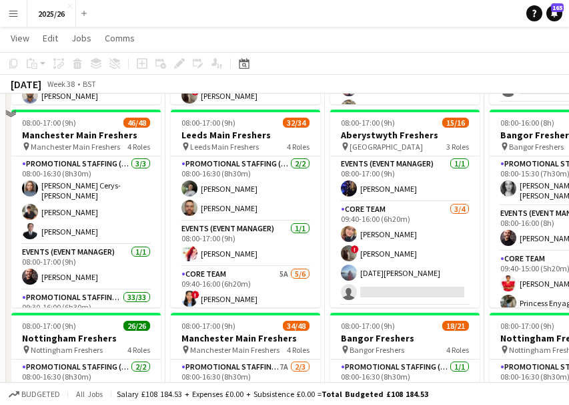
scroll to position [129, 0]
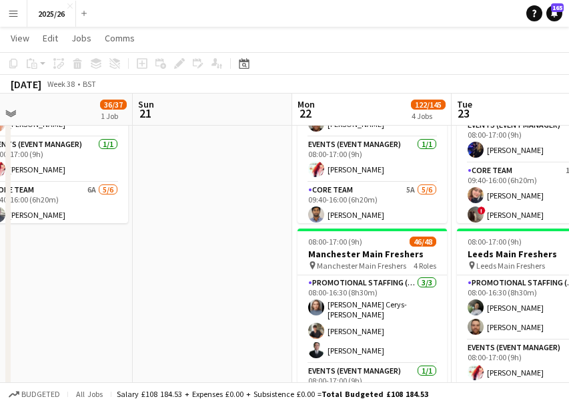
drag, startPoint x: 100, startPoint y: 205, endPoint x: 467, endPoint y: 305, distance: 380.5
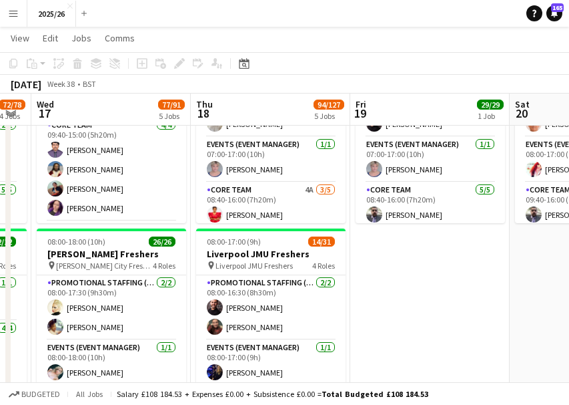
scroll to position [0, 321]
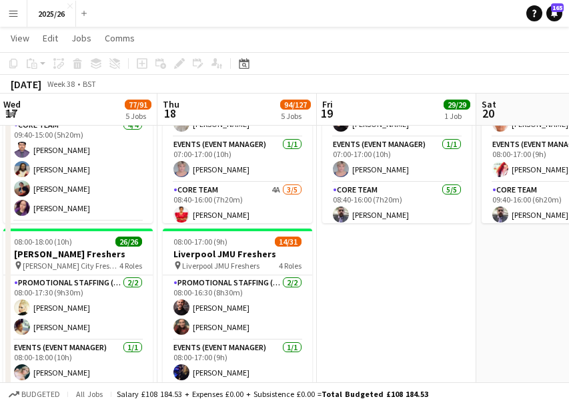
drag, startPoint x: 119, startPoint y: 306, endPoint x: 542, endPoint y: 336, distance: 423.6
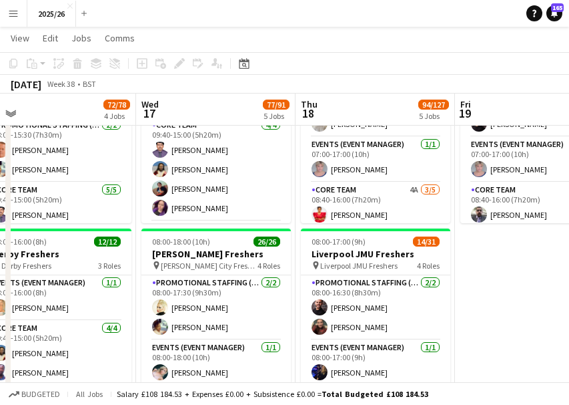
drag, startPoint x: 385, startPoint y: 294, endPoint x: 523, endPoint y: 296, distance: 138.2
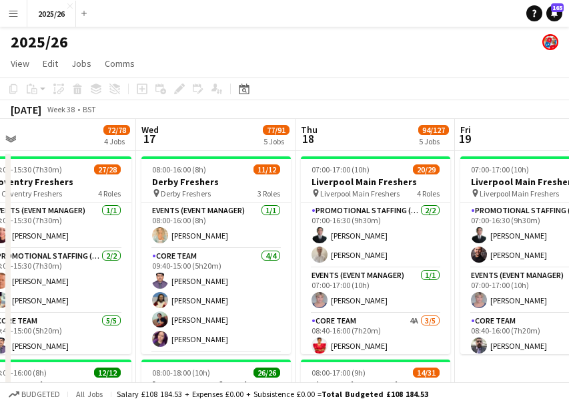
scroll to position [21, 0]
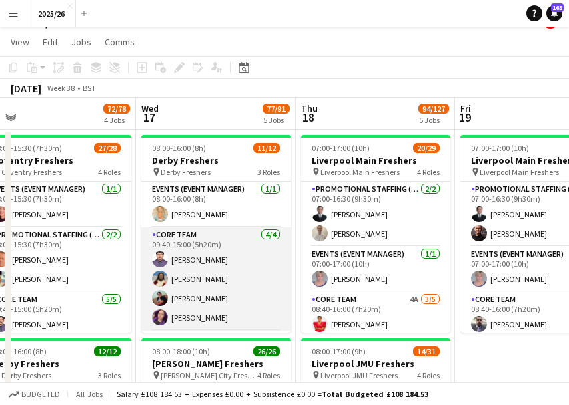
click at [279, 311] on app-card-role "Core Team 4/4 09:40-15:00 (5h20m) Rahul Rompally Ehimwenma Osarenkhoe-Amadin Ak…" at bounding box center [217, 278] width 150 height 103
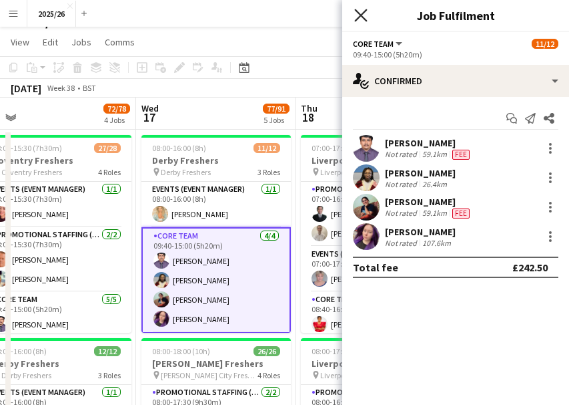
click at [362, 13] on icon at bounding box center [360, 15] width 13 height 13
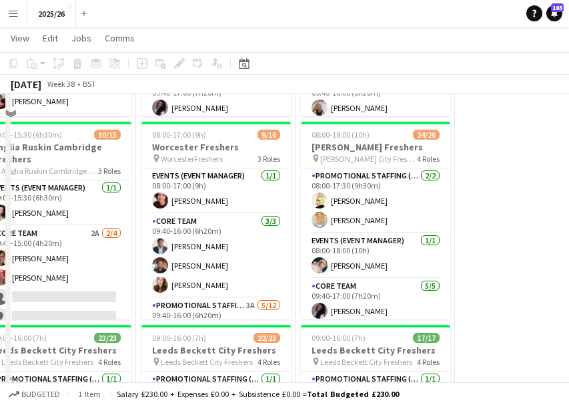
scroll to position [356, 0]
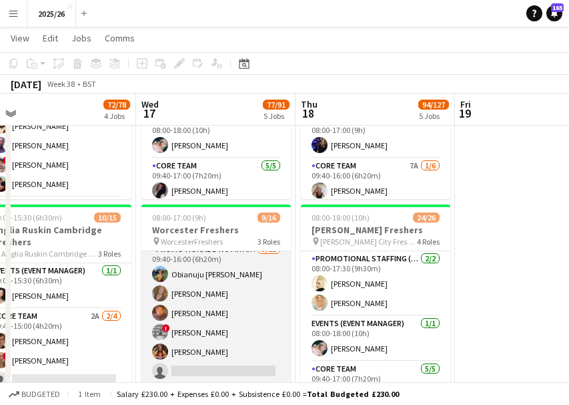
click at [227, 322] on app-card-role "Promotional Staffing (Brand Ambassadors) 3A 5/12 09:40-16:00 (6h20m) Obianuju R…" at bounding box center [217, 371] width 150 height 258
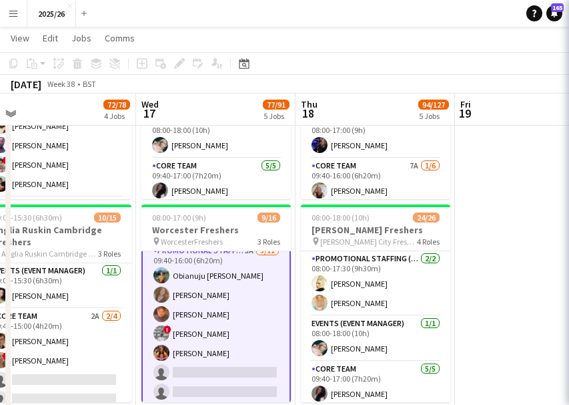
scroll to position [140, 0]
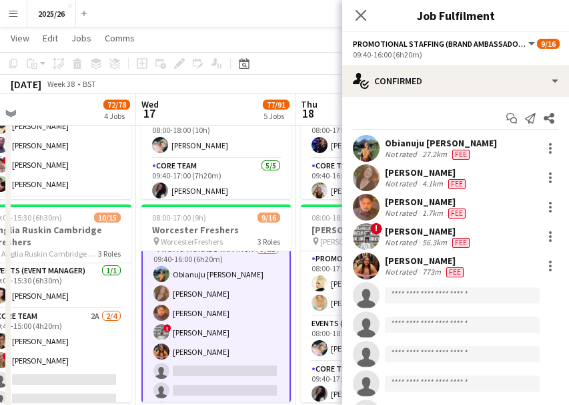
click at [429, 208] on div "1.7km" at bounding box center [433, 213] width 26 height 11
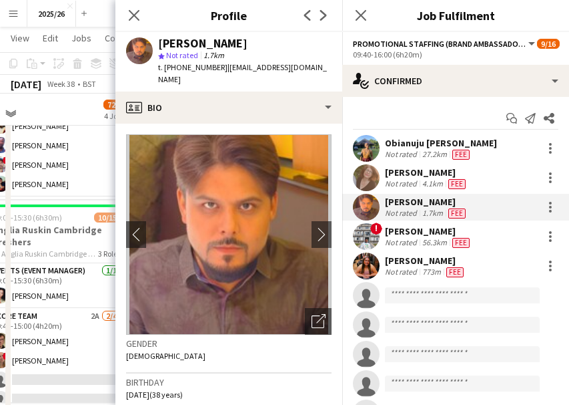
click at [292, 123] on app-crew-profile-bio "chevron-left chevron-right Open photos pop-in Gender Male Birthday 19-11-1986 (…" at bounding box center [228, 263] width 227 height 281
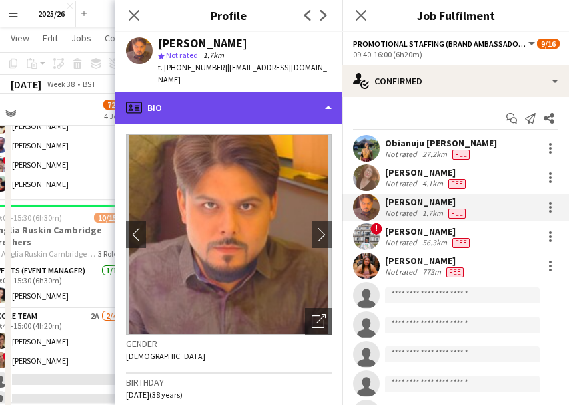
click at [279, 94] on div "profile Bio" at bounding box center [228, 107] width 227 height 32
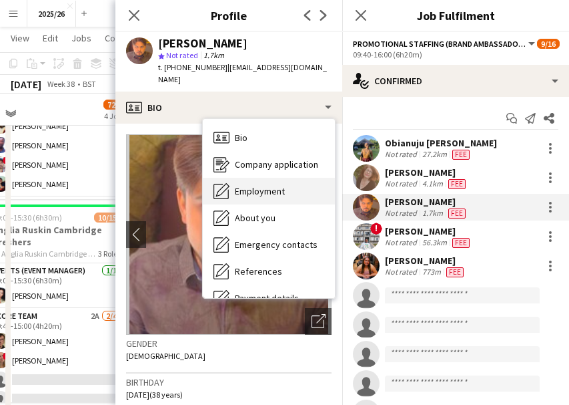
click at [284, 185] on span "Employment" at bounding box center [260, 191] width 50 height 12
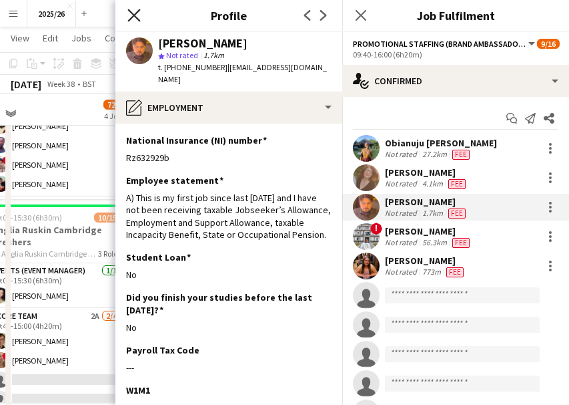
click at [134, 18] on icon "Close pop-in" at bounding box center [133, 15] width 13 height 13
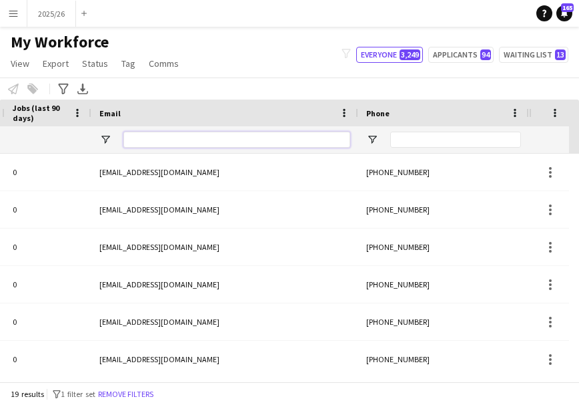
click at [257, 133] on input "Email Filter Input" at bounding box center [236, 140] width 227 height 16
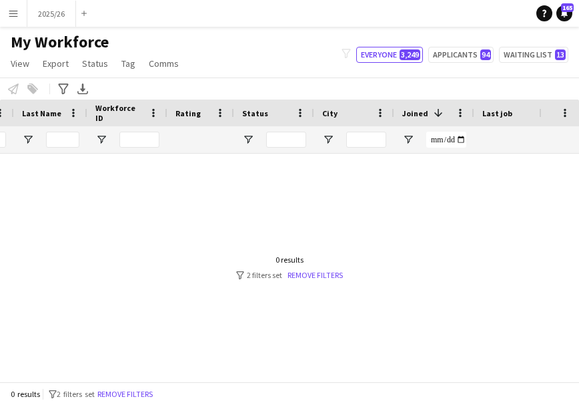
scroll to position [0, 109]
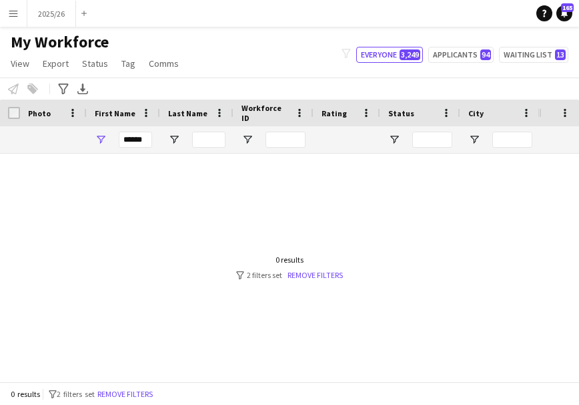
type input "*******"
click at [128, 142] on input "******" at bounding box center [135, 140] width 33 height 16
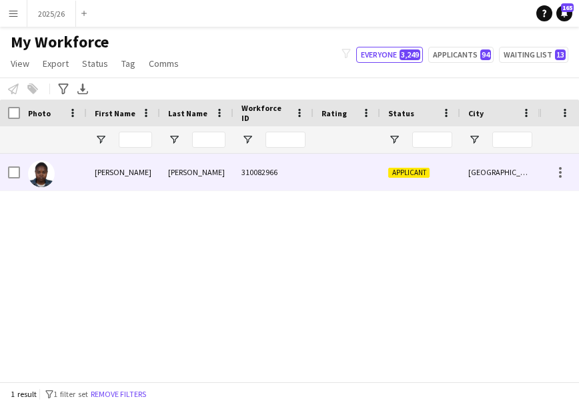
click at [241, 165] on div "310082966" at bounding box center [274, 172] width 80 height 37
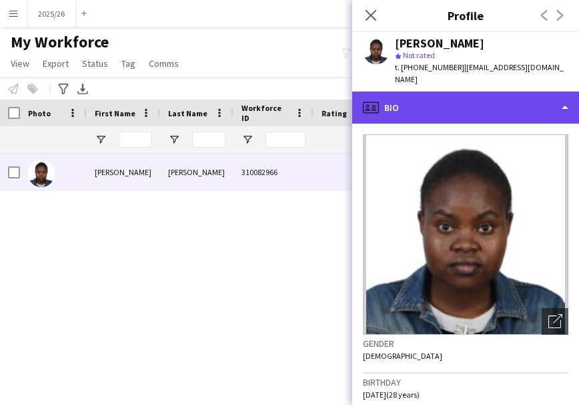
click at [465, 94] on div "profile Bio" at bounding box center [465, 107] width 227 height 32
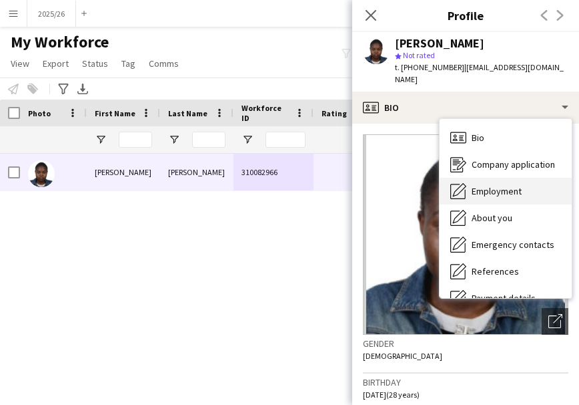
click at [532, 178] on div "Employment Employment" at bounding box center [506, 191] width 132 height 27
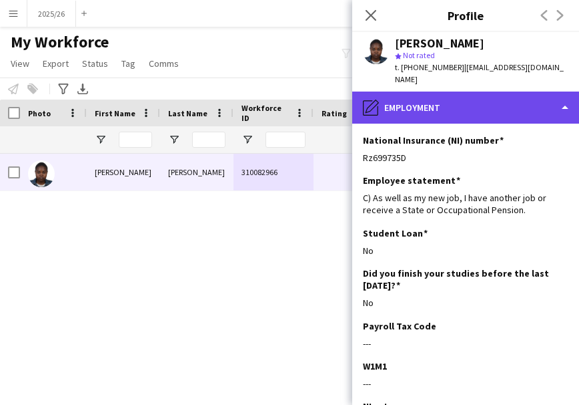
click at [520, 100] on div "pencil4 Employment" at bounding box center [465, 107] width 227 height 32
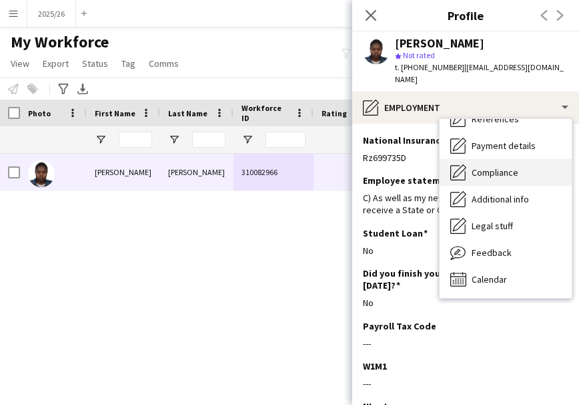
click at [507, 166] on span "Compliance" at bounding box center [495, 172] width 47 height 12
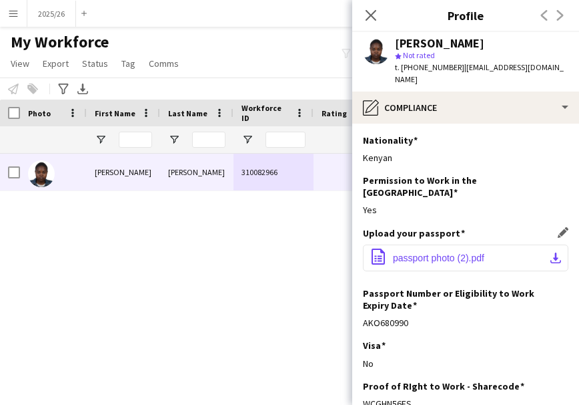
click at [517, 244] on button "office-file-sheet passport photo (2).pdf download-bottom" at bounding box center [466, 257] width 206 height 27
drag, startPoint x: 431, startPoint y: 383, endPoint x: 366, endPoint y: 386, distance: 64.8
click at [366, 386] on div "Proof of RIght to Work - Sharecode Edit this field WCGHN56ES" at bounding box center [466, 400] width 206 height 40
copy div "WCGHN56ES"
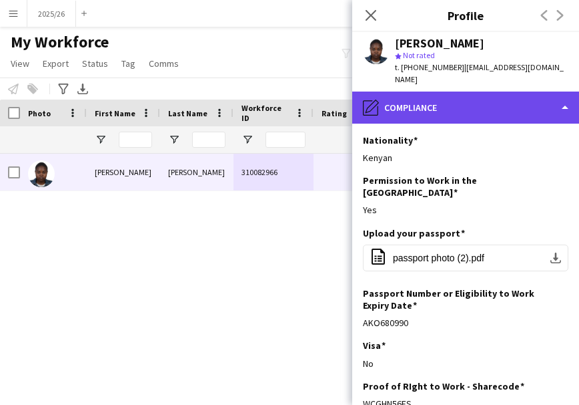
click at [505, 91] on div "pencil4 Compliance" at bounding box center [465, 107] width 227 height 32
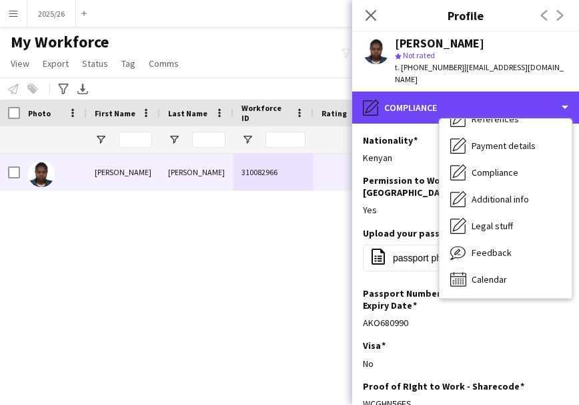
scroll to position [0, 0]
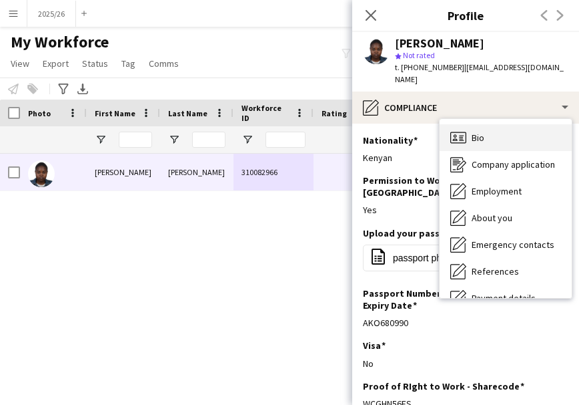
drag, startPoint x: 531, startPoint y: 125, endPoint x: 491, endPoint y: 123, distance: 39.4
click at [491, 124] on div "Bio Bio" at bounding box center [506, 137] width 132 height 27
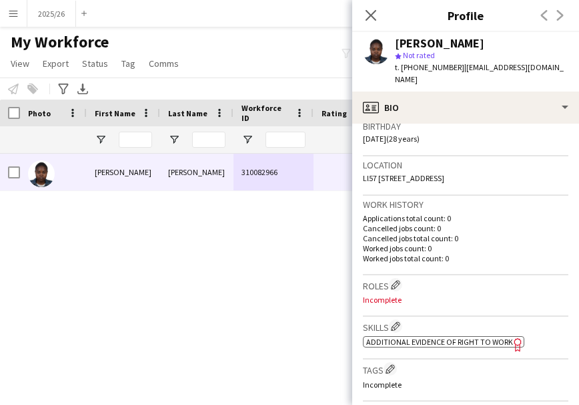
scroll to position [257, 0]
click at [401, 321] on app-icon "Edit crew company skills" at bounding box center [395, 324] width 9 height 9
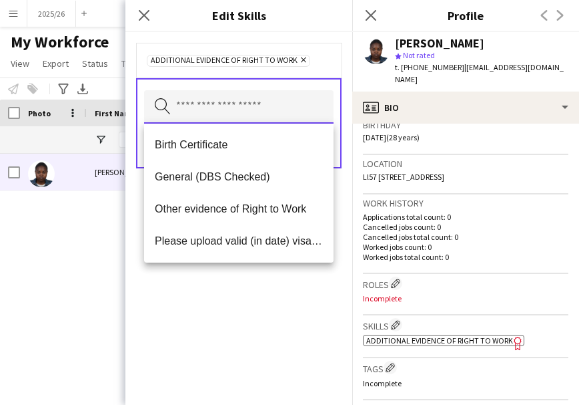
click at [293, 121] on input "text" at bounding box center [239, 106] width 190 height 33
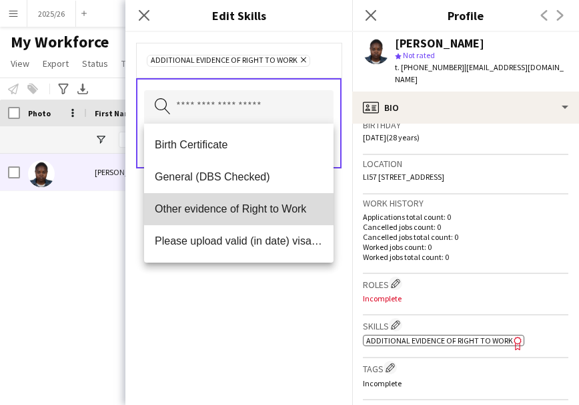
click at [254, 203] on span "Other evidence of Right to Work" at bounding box center [239, 208] width 168 height 13
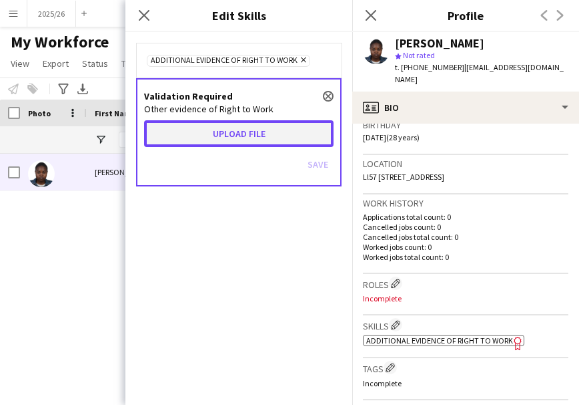
click at [260, 121] on button "Upload file" at bounding box center [239, 133] width 190 height 27
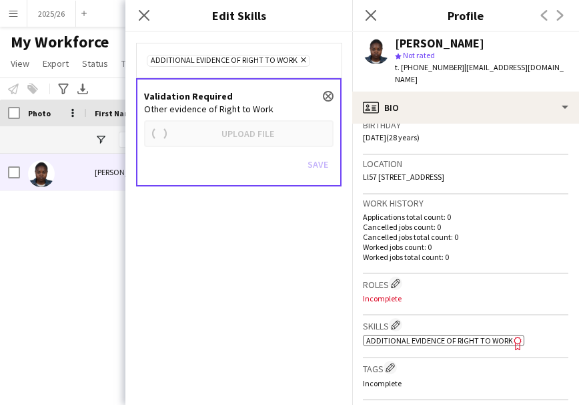
click at [352, 217] on app-crew-profile-bio "Open photos pop-in Gender Female Birthday 21-11-1996 (28 years) Location Ll57 1…" at bounding box center [465, 263] width 227 height 281
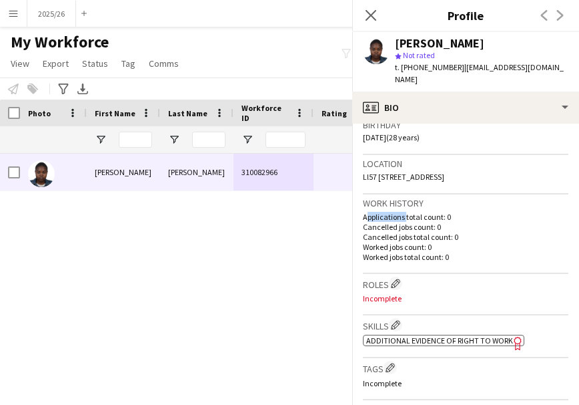
drag, startPoint x: 260, startPoint y: 121, endPoint x: 352, endPoint y: 217, distance: 133.1
click at [352, 217] on app-crew-profile-bio "Open photos pop-in Gender Female Birthday 21-11-1996 (28 years) Location Ll57 1…" at bounding box center [465, 263] width 227 height 281
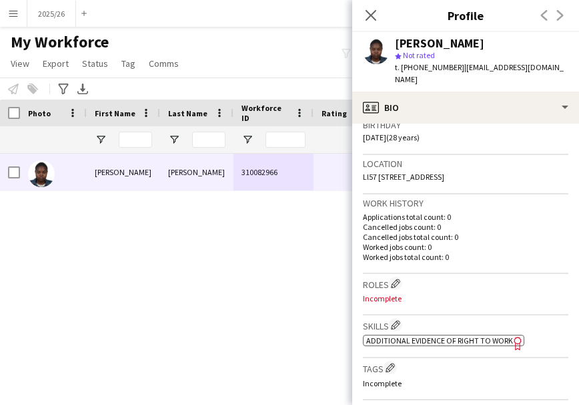
click at [406, 324] on h3 "Skills Edit crew company skills" at bounding box center [466, 325] width 206 height 14
click at [399, 323] on app-icon "Edit crew company skills" at bounding box center [395, 324] width 9 height 9
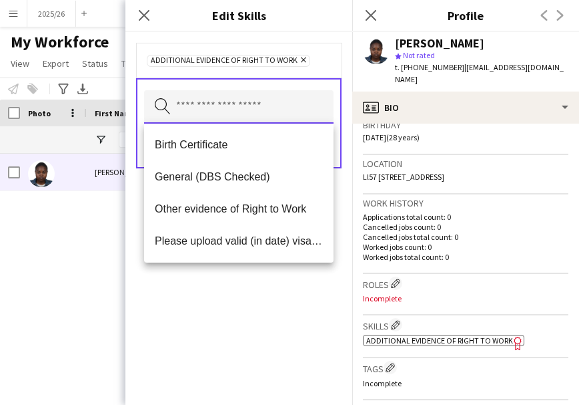
click at [262, 106] on input "text" at bounding box center [239, 106] width 190 height 33
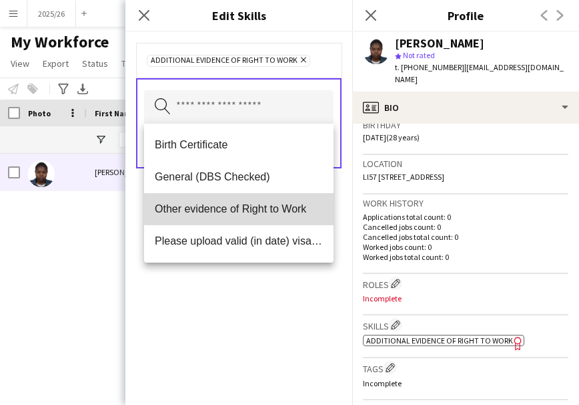
click at [260, 206] on span "Other evidence of Right to Work" at bounding box center [239, 208] width 168 height 13
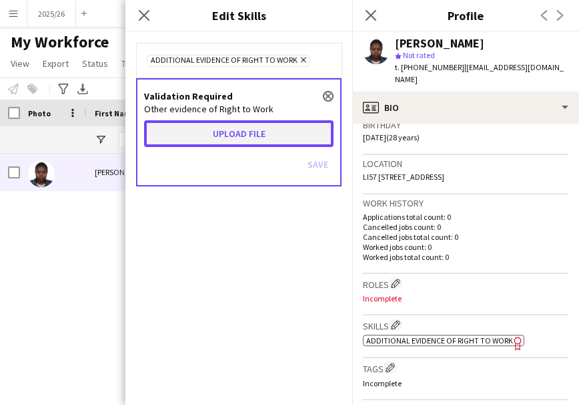
click at [229, 140] on button "Upload file" at bounding box center [239, 133] width 190 height 27
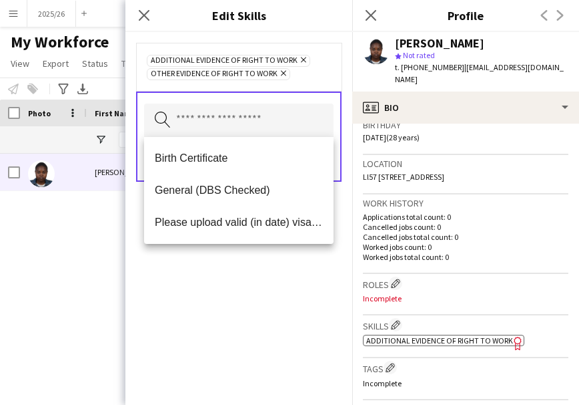
click at [228, 278] on div "Additional evidence of Right to Work Remove Other evidence of Right to Work Rem…" at bounding box center [238, 218] width 227 height 372
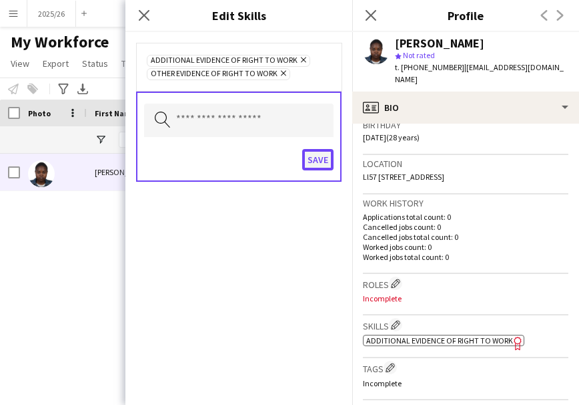
click at [328, 160] on button "Save" at bounding box center [317, 159] width 31 height 21
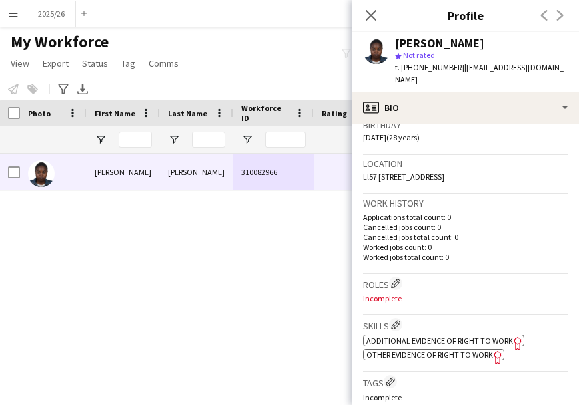
click at [459, 354] on span "Other evidence of Right to Work" at bounding box center [429, 354] width 127 height 10
click at [362, 15] on div "Close pop-in" at bounding box center [370, 15] width 37 height 31
click at [376, 12] on icon "Close pop-in" at bounding box center [370, 15] width 13 height 13
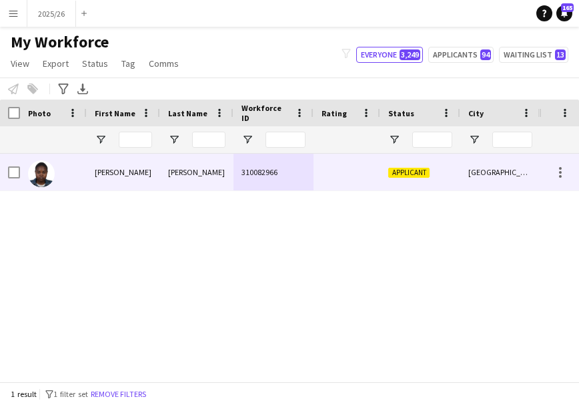
click at [364, 178] on div at bounding box center [347, 172] width 67 height 37
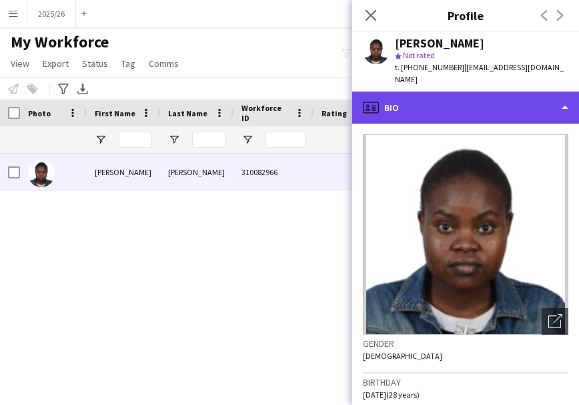
click at [474, 100] on div "profile Bio" at bounding box center [465, 107] width 227 height 32
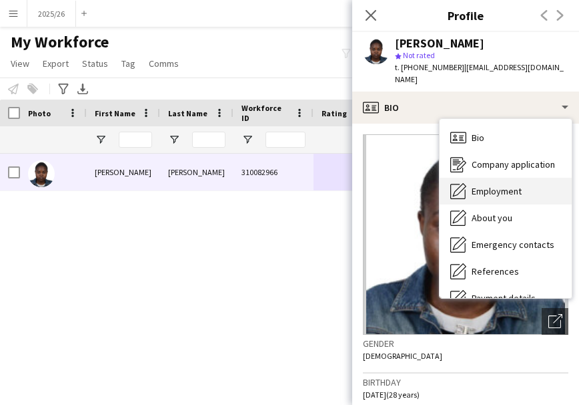
click at [519, 185] on span "Employment" at bounding box center [497, 191] width 50 height 12
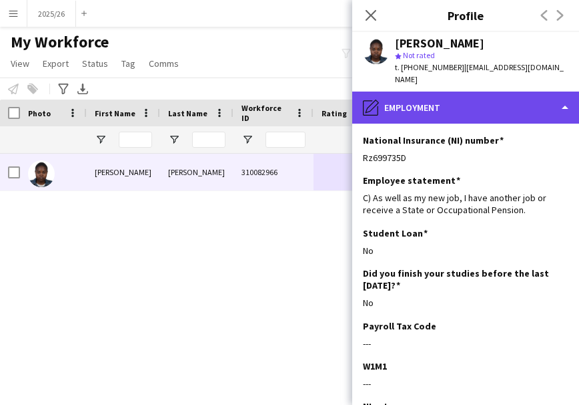
click at [540, 91] on div "pencil4 Employment" at bounding box center [465, 107] width 227 height 32
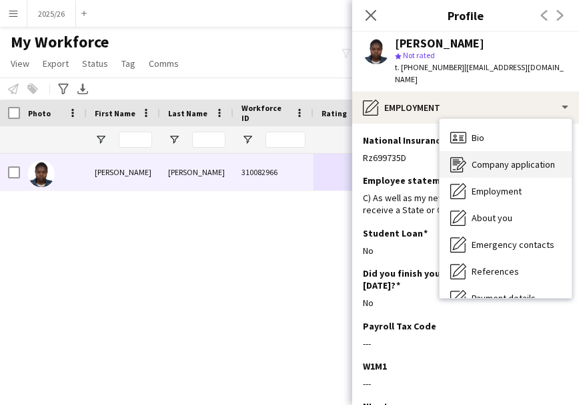
click at [511, 142] on div "Bio Bio Company application Company application Employment Employment About you…" at bounding box center [506, 208] width 132 height 179
click at [511, 151] on div "Company application Company application" at bounding box center [506, 164] width 132 height 27
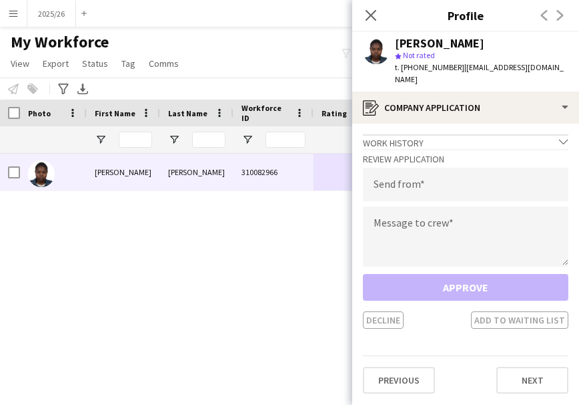
click at [511, 153] on h3 "Review Application" at bounding box center [466, 159] width 206 height 12
click at [467, 183] on input "email" at bounding box center [466, 184] width 206 height 33
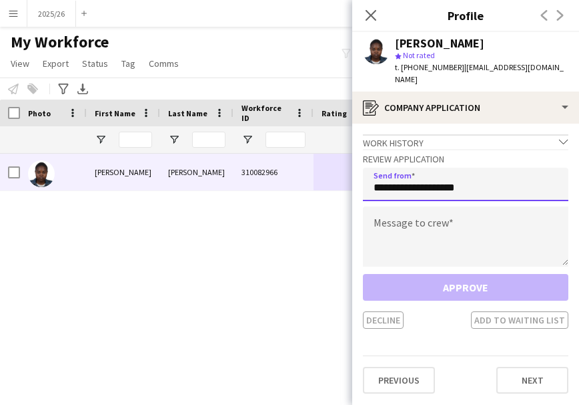
type input "**********"
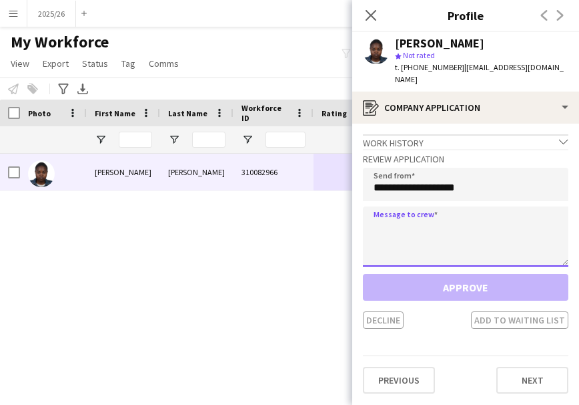
click at [481, 222] on textarea at bounding box center [466, 236] width 206 height 60
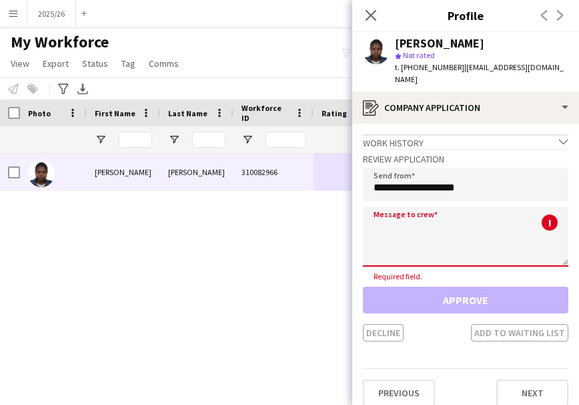
paste textarea "**********"
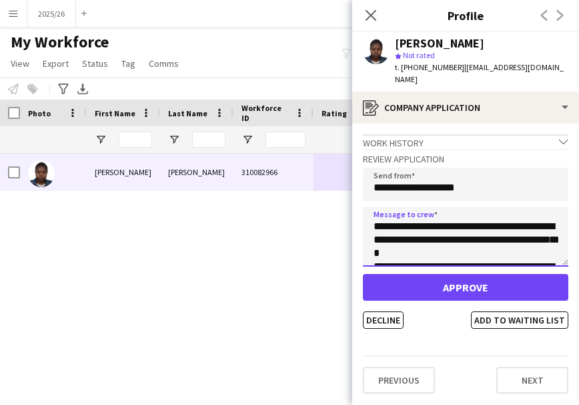
scroll to position [262, 0]
type textarea "**********"
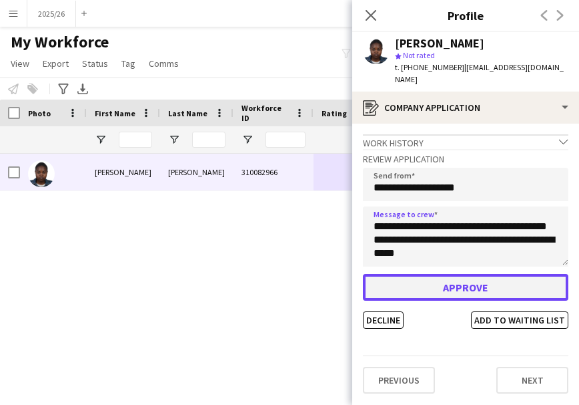
click at [436, 279] on button "Approve" at bounding box center [466, 287] width 206 height 27
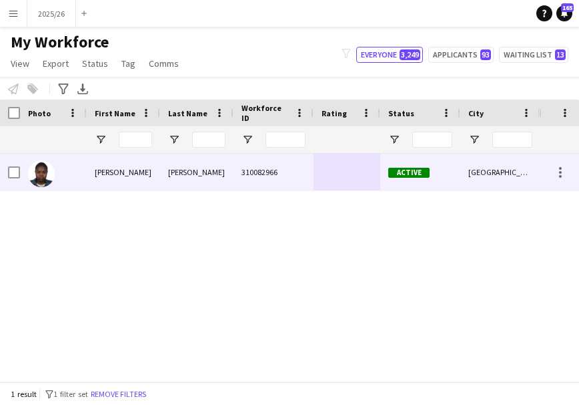
click at [320, 186] on div at bounding box center [347, 172] width 67 height 37
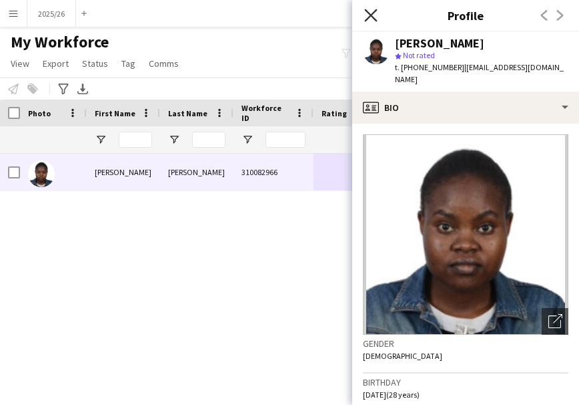
click at [370, 9] on icon "Close pop-in" at bounding box center [370, 15] width 13 height 13
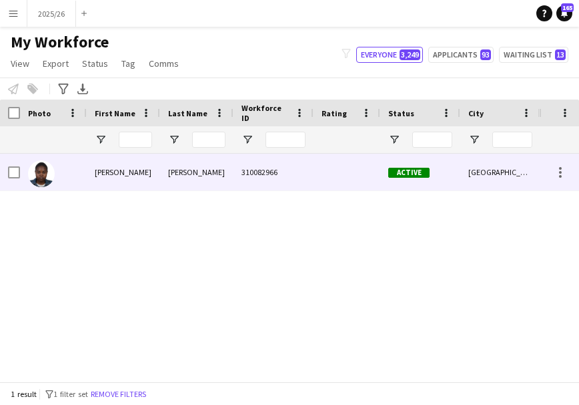
click at [381, 170] on div "Active" at bounding box center [420, 172] width 80 height 37
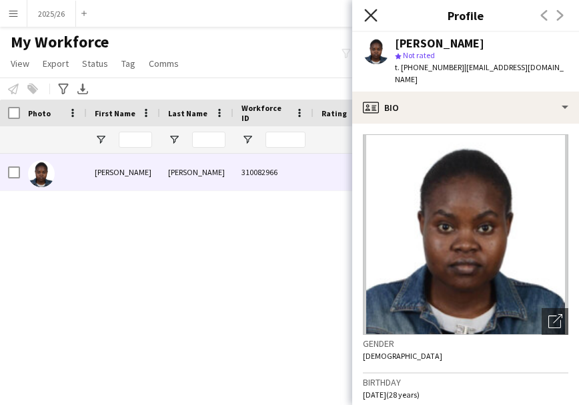
click at [365, 13] on icon "Close pop-in" at bounding box center [370, 15] width 13 height 13
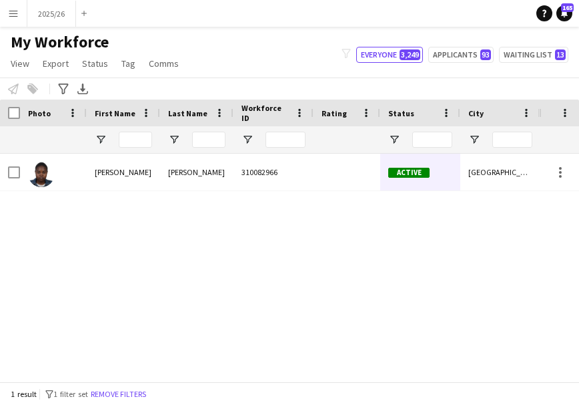
drag, startPoint x: 180, startPoint y: 370, endPoint x: 269, endPoint y: 375, distance: 88.9
click at [269, 375] on div "Workforce Details Joined 1 Last job City" at bounding box center [289, 240] width 579 height 282
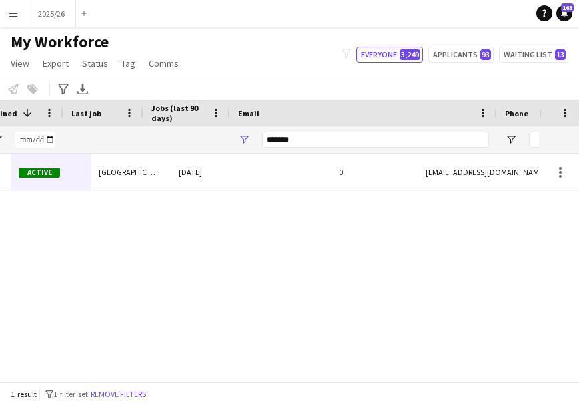
scroll to position [0, 602]
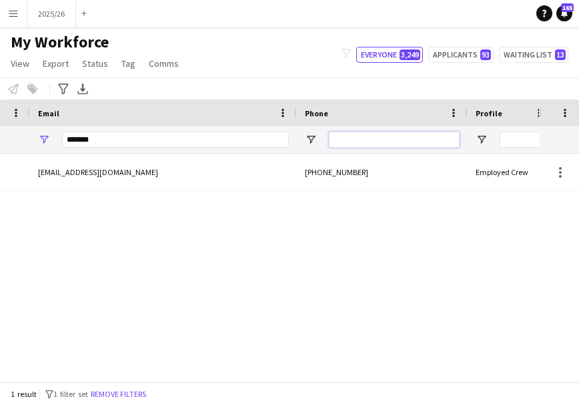
click at [427, 138] on input "Phone Filter Input" at bounding box center [394, 140] width 131 height 16
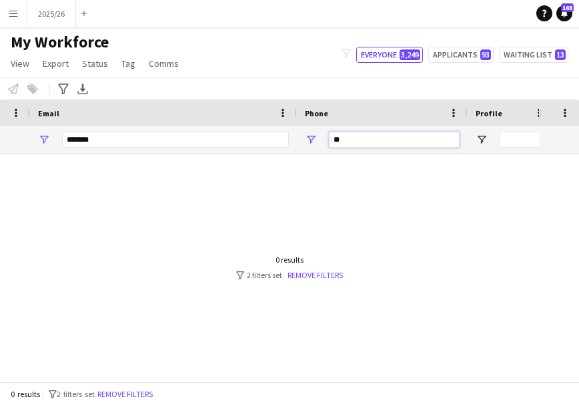
type input "*"
type input "******"
click at [168, 141] on input "*******" at bounding box center [175, 140] width 227 height 16
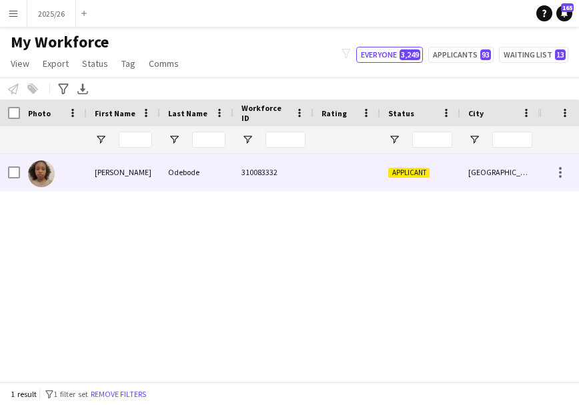
click at [111, 171] on div "Fathia" at bounding box center [123, 172] width 73 height 37
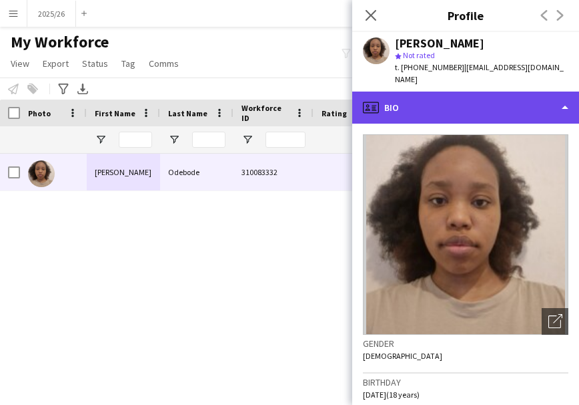
click at [461, 91] on div "profile Bio" at bounding box center [465, 107] width 227 height 32
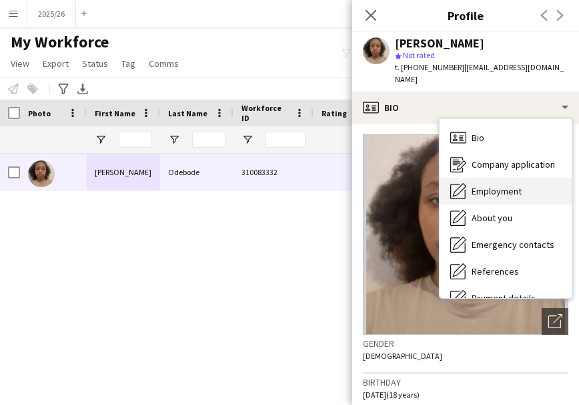
click at [520, 190] on div "Employment Employment" at bounding box center [506, 191] width 132 height 27
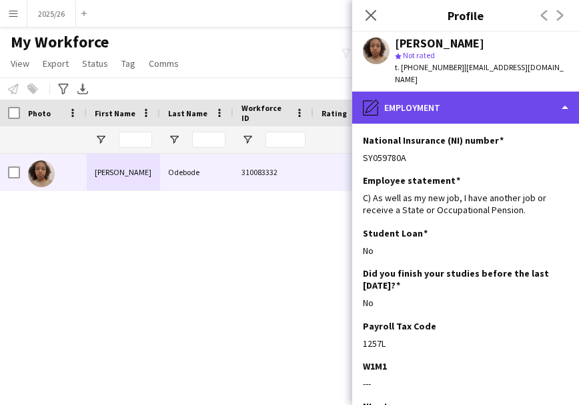
click at [452, 93] on div "pencil4 Employment" at bounding box center [465, 107] width 227 height 32
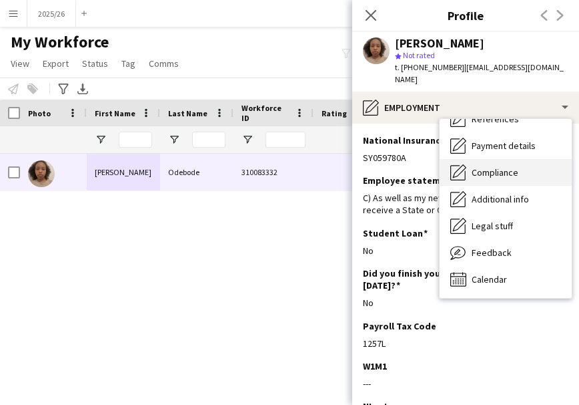
click at [499, 166] on span "Compliance" at bounding box center [495, 172] width 47 height 12
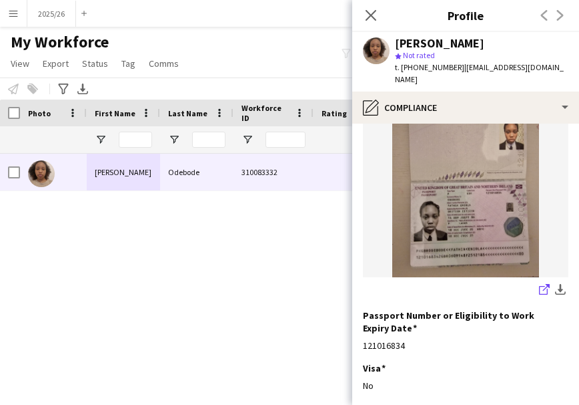
click at [537, 282] on link "share-external-link-1" at bounding box center [545, 290] width 16 height 16
click at [478, 123] on img at bounding box center [466, 179] width 206 height 196
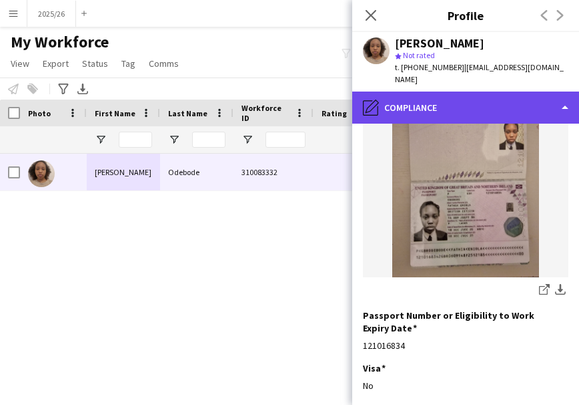
click at [457, 103] on div "pencil4 Compliance" at bounding box center [465, 107] width 227 height 32
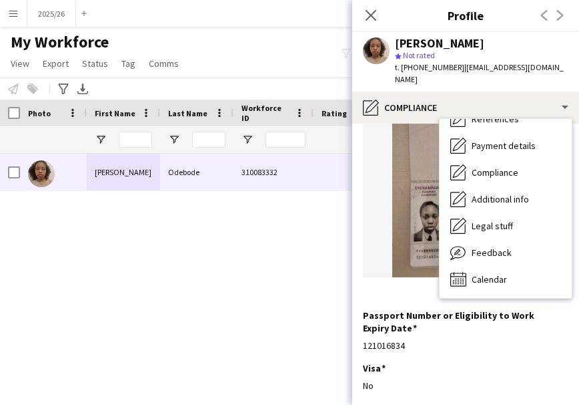
click at [573, 175] on div "Bio Bio Company application Company application Employment Employment About you…" at bounding box center [506, 208] width 134 height 180
click at [563, 159] on div "Compliance Compliance" at bounding box center [506, 172] width 132 height 27
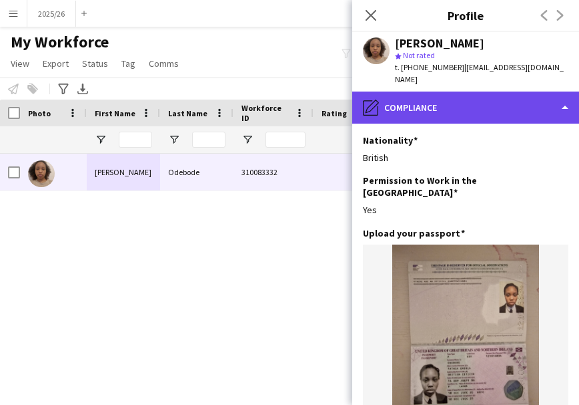
click at [548, 96] on div "pencil4 Compliance" at bounding box center [465, 107] width 227 height 32
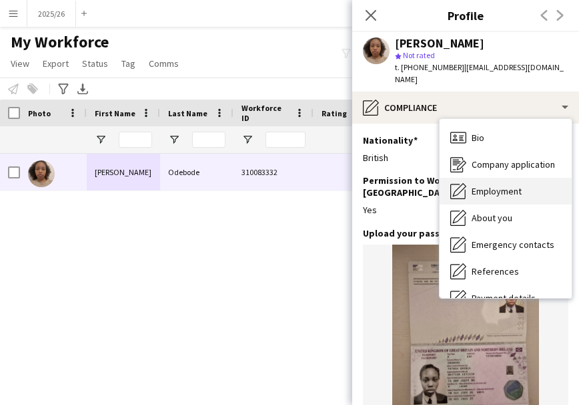
click at [491, 178] on div "Employment Employment" at bounding box center [506, 191] width 132 height 27
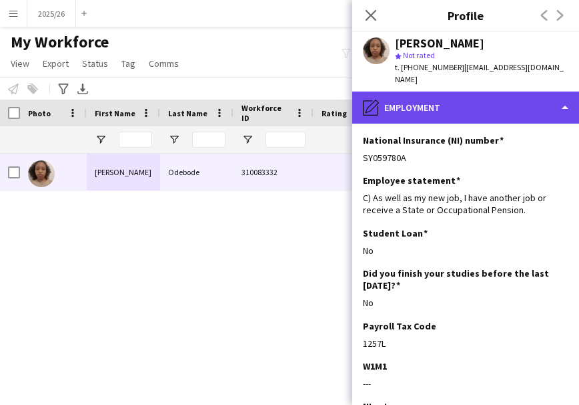
click at [456, 91] on div "pencil4 Employment" at bounding box center [465, 107] width 227 height 32
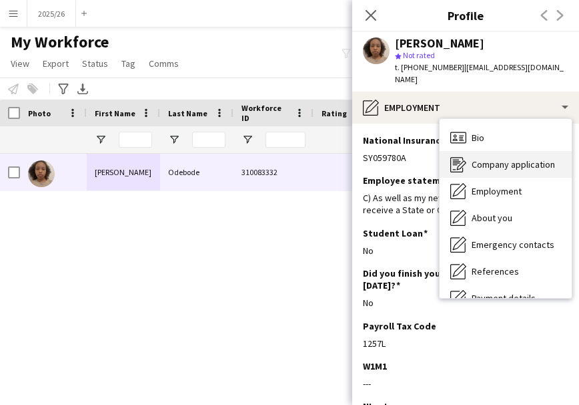
click at [534, 158] on span "Company application" at bounding box center [513, 164] width 83 height 12
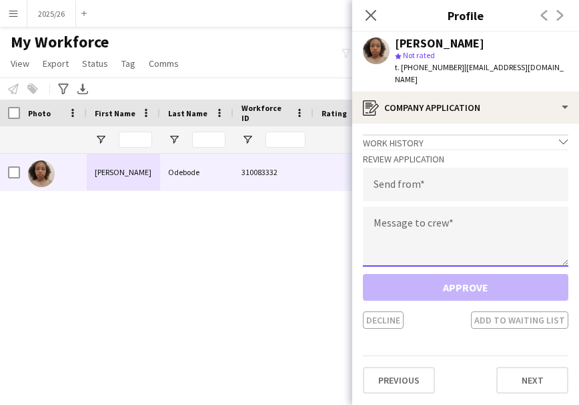
click at [517, 232] on textarea at bounding box center [466, 236] width 206 height 60
paste textarea "**********"
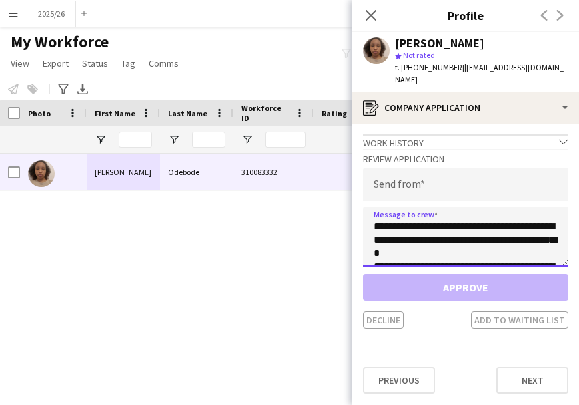
scroll to position [262, 0]
type textarea "**********"
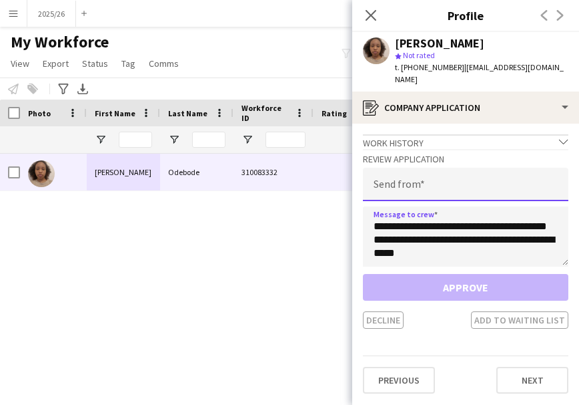
click at [458, 169] on input "email" at bounding box center [466, 184] width 206 height 33
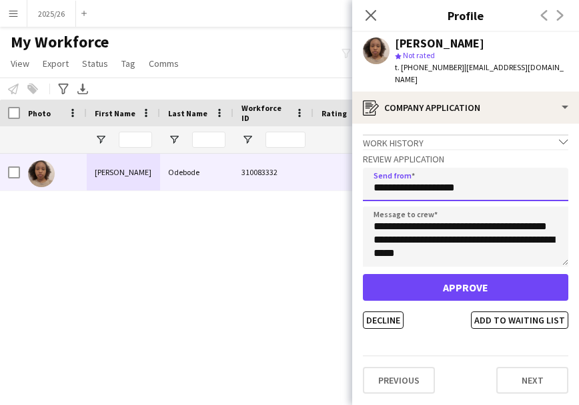
type input "**********"
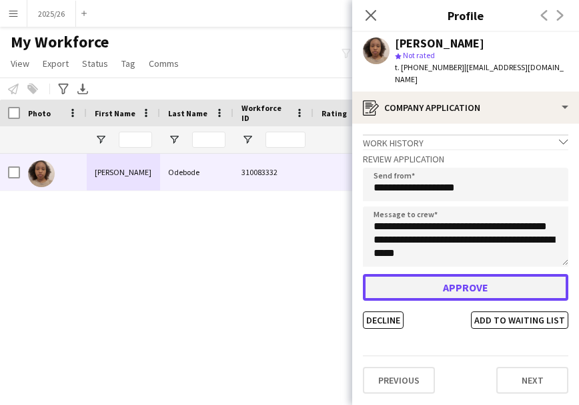
click at [459, 274] on button "Approve" at bounding box center [466, 287] width 206 height 27
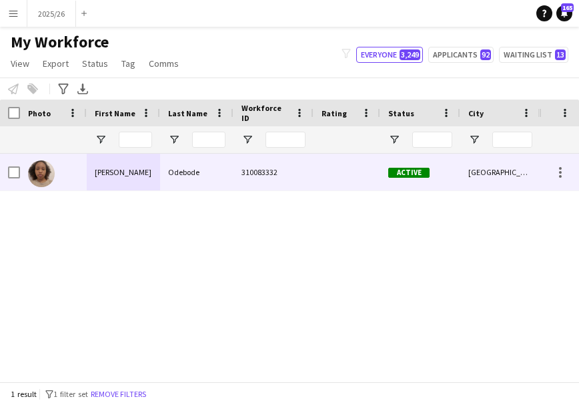
click at [393, 160] on div "Active" at bounding box center [420, 172] width 80 height 37
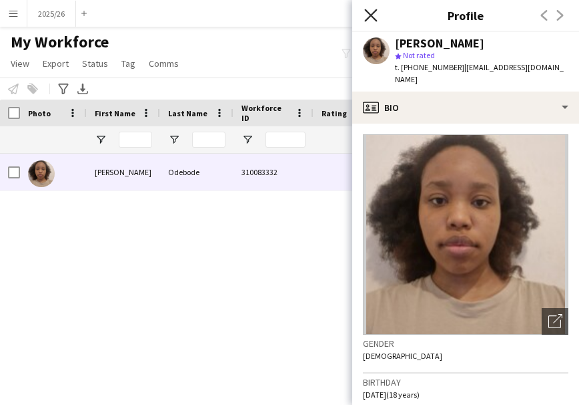
click at [367, 18] on icon "Close pop-in" at bounding box center [370, 15] width 13 height 13
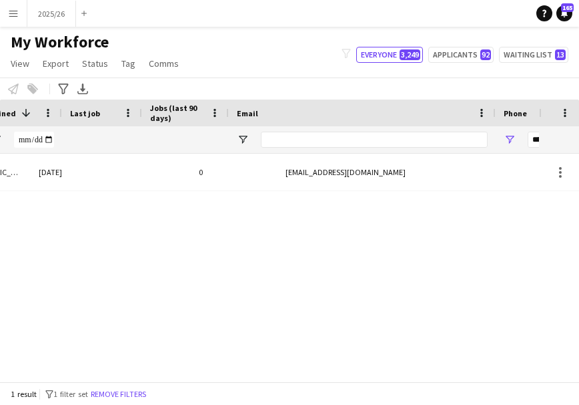
scroll to position [0, 559]
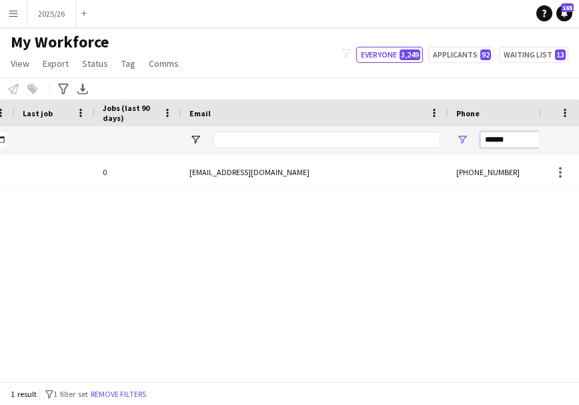
drag, startPoint x: 521, startPoint y: 141, endPoint x: 419, endPoint y: 150, distance: 102.5
click at [419, 150] on div "******" at bounding box center [117, 139] width 1447 height 27
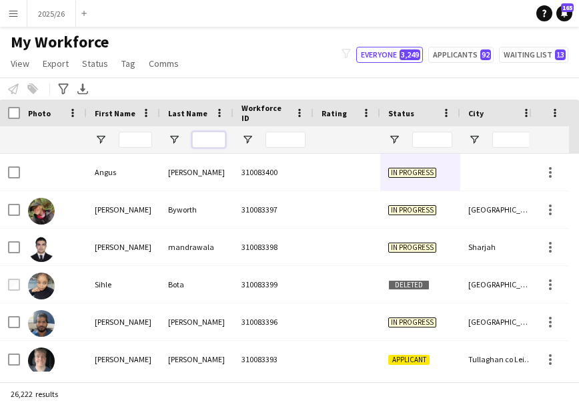
click at [210, 134] on input "Last Name Filter Input" at bounding box center [208, 140] width 33 height 16
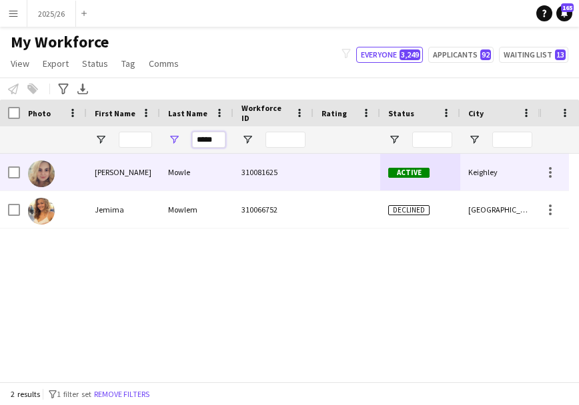
type input "*****"
click at [190, 184] on div "Mowle" at bounding box center [196, 172] width 73 height 37
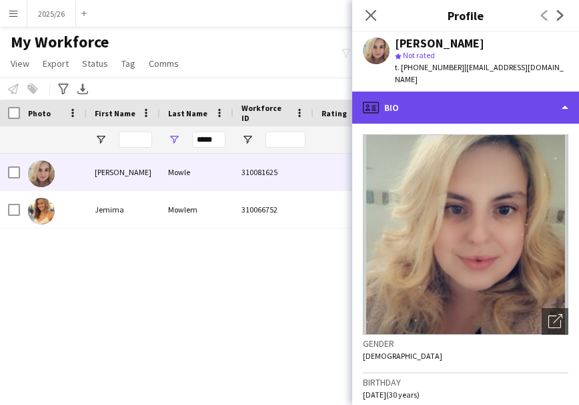
click at [443, 91] on div "profile Bio" at bounding box center [465, 107] width 227 height 32
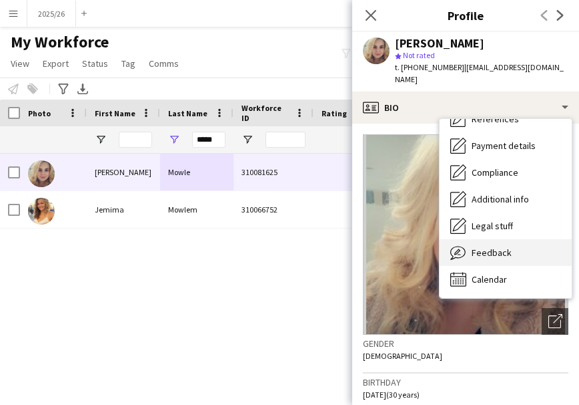
click at [486, 239] on div "Feedback Feedback" at bounding box center [506, 252] width 132 height 27
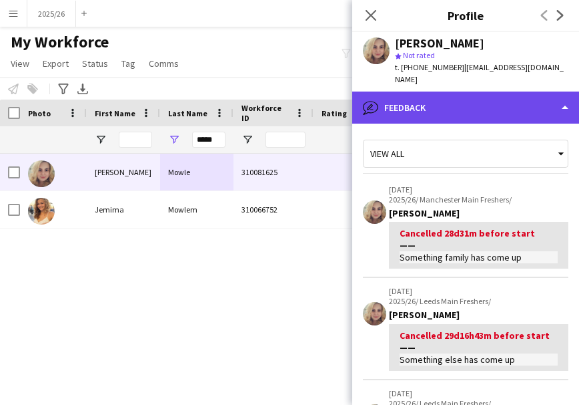
click at [488, 96] on div "bubble-pencil Feedback" at bounding box center [465, 107] width 227 height 32
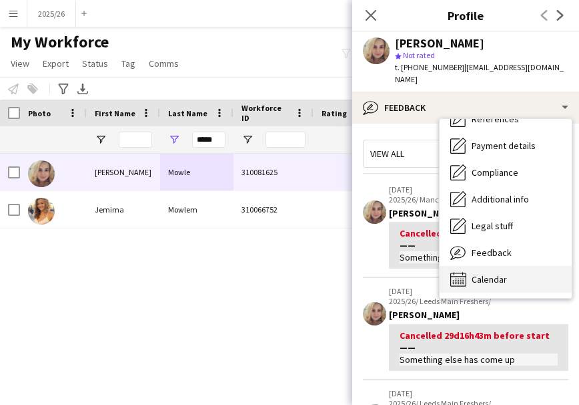
click at [535, 268] on div "Calendar Calendar" at bounding box center [506, 279] width 132 height 27
